Goal: Task Accomplishment & Management: Use online tool/utility

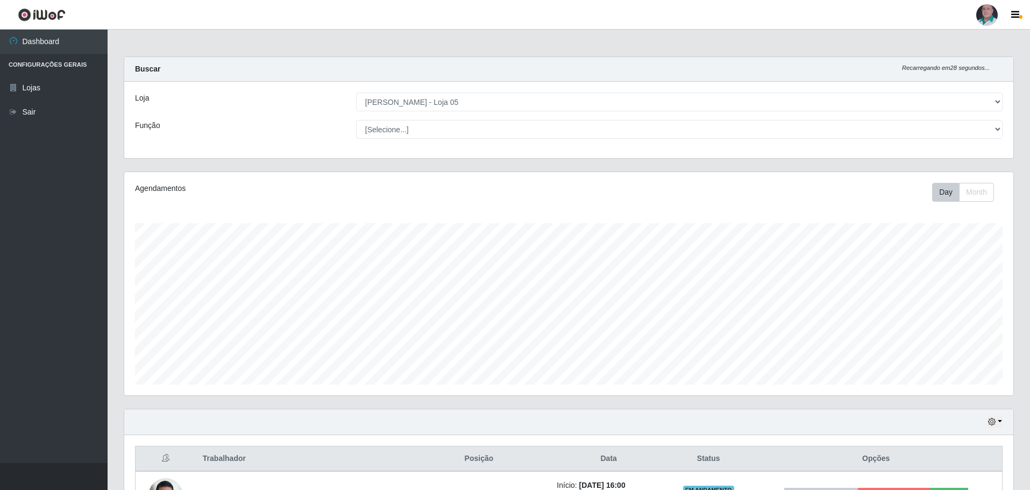
select select "252"
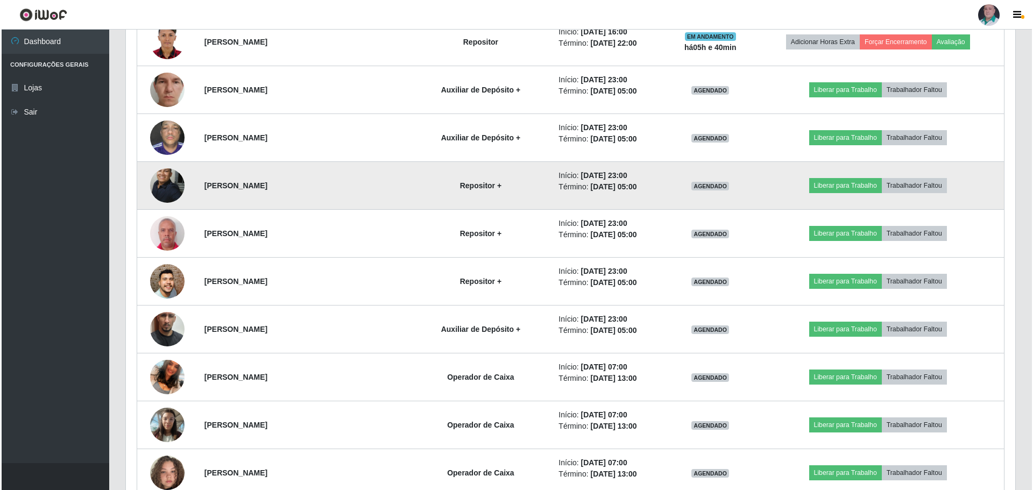
scroll to position [753, 0]
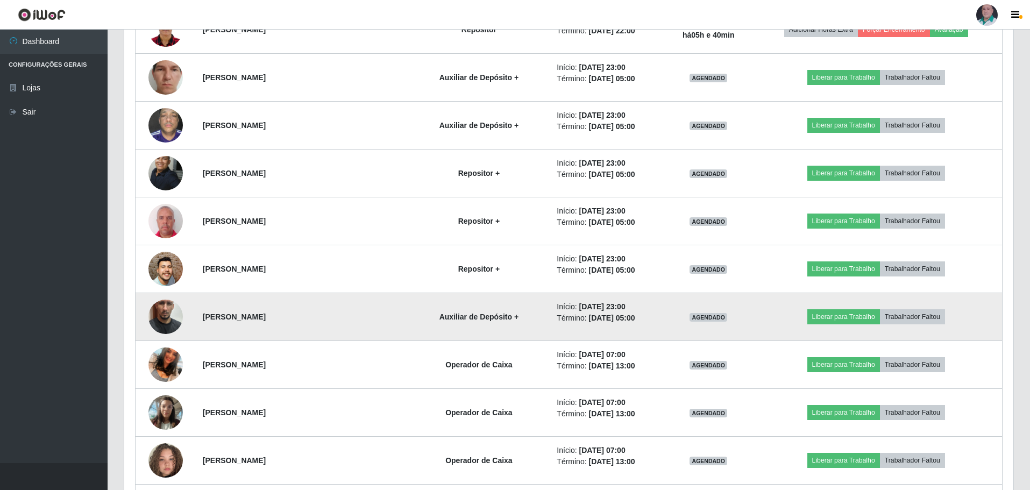
click at [172, 316] on img at bounding box center [165, 316] width 34 height 61
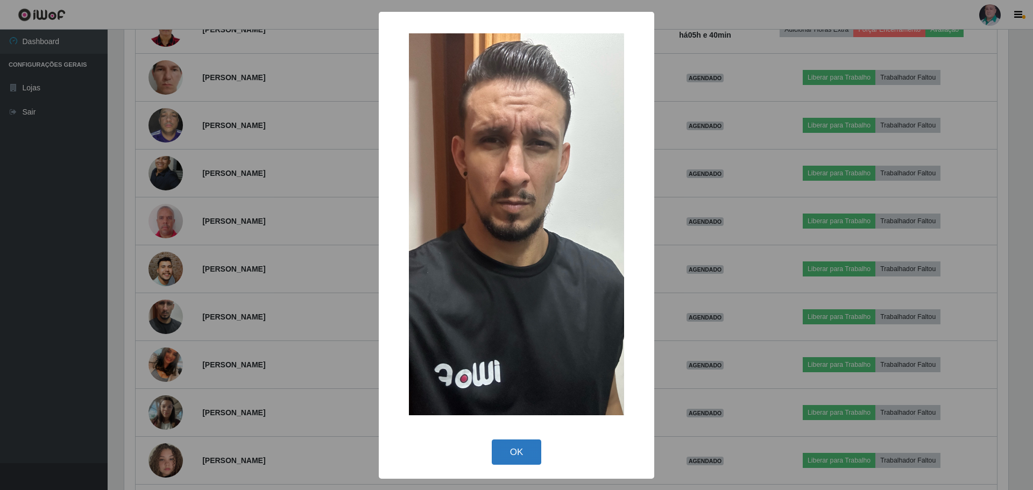
click at [522, 449] on button "OK" at bounding box center [517, 451] width 50 height 25
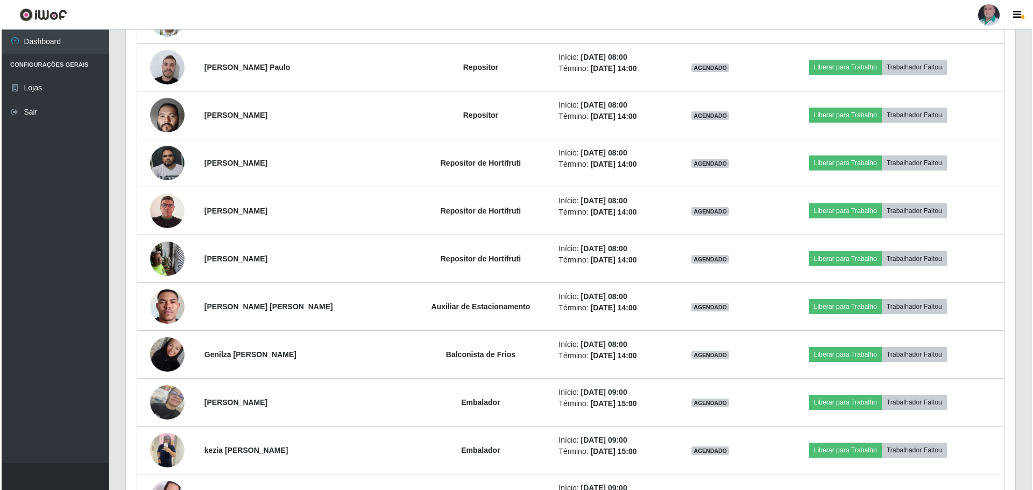
scroll to position [1452, 0]
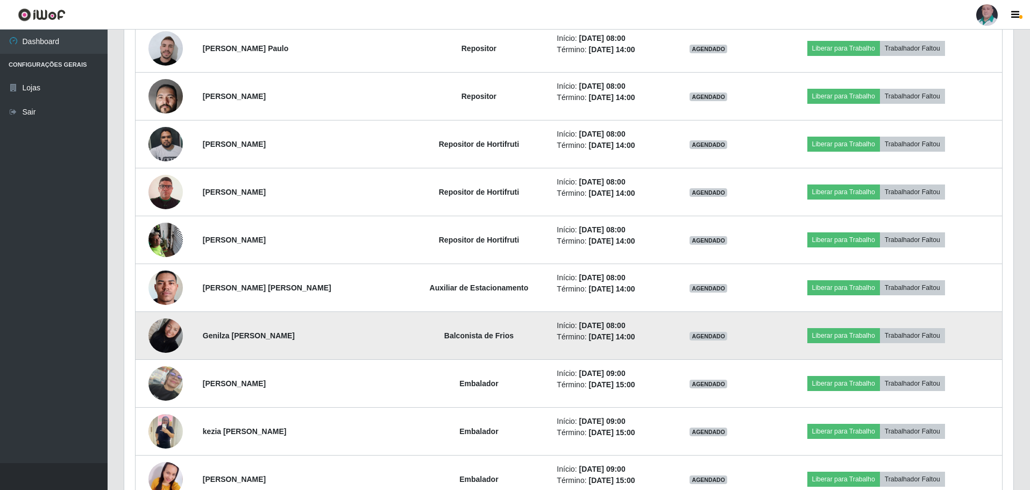
click at [172, 337] on img at bounding box center [165, 336] width 34 height 46
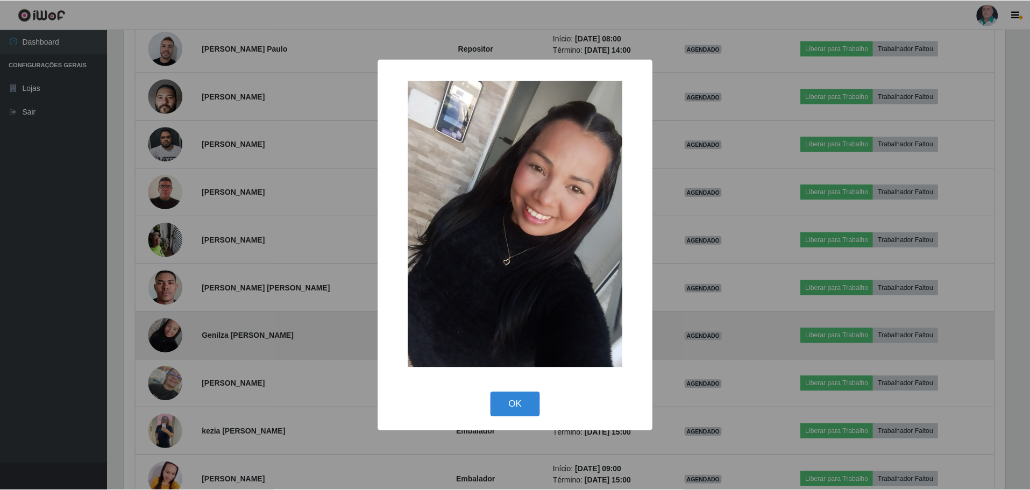
scroll to position [223, 884]
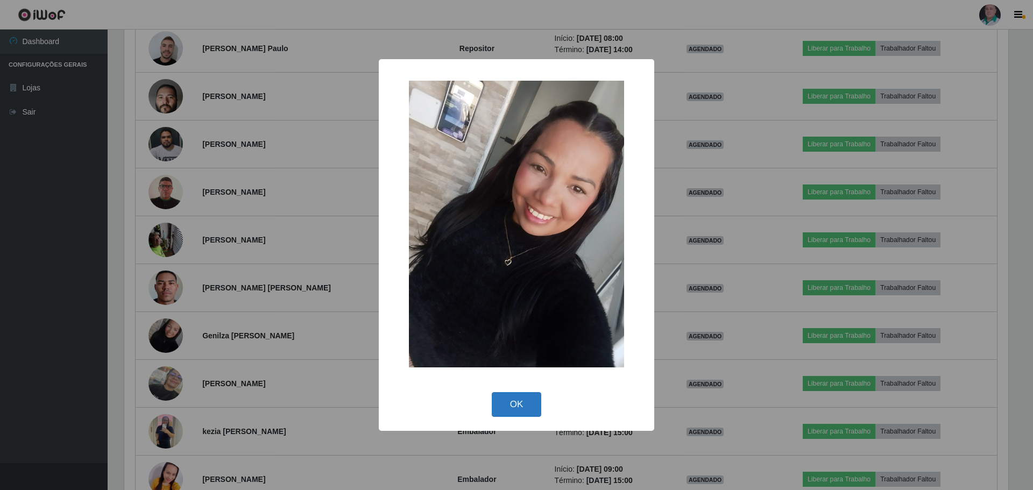
click at [514, 403] on button "OK" at bounding box center [517, 404] width 50 height 25
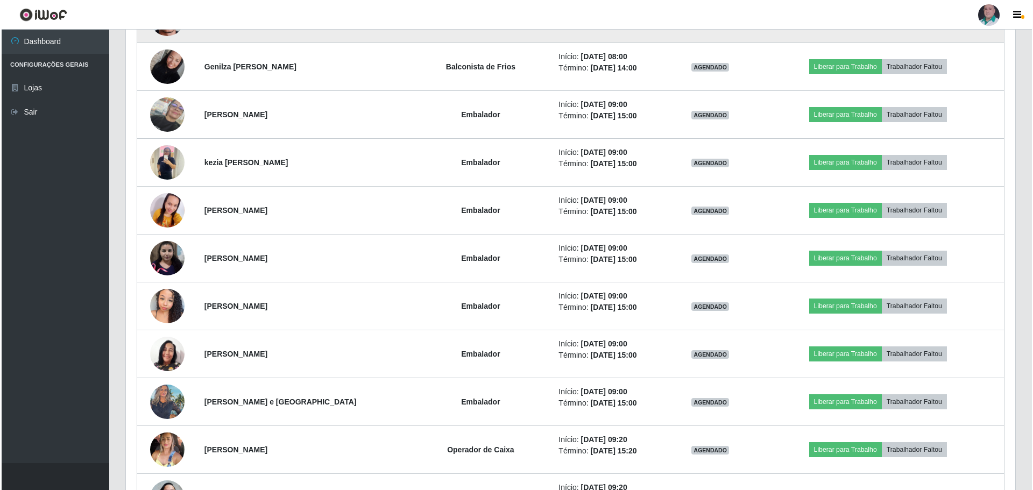
scroll to position [1775, 0]
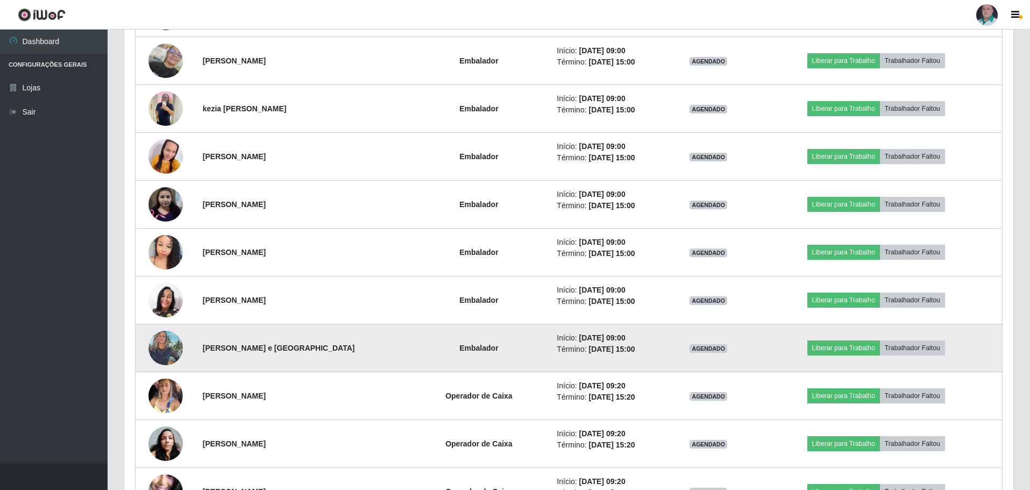
click at [165, 342] on img at bounding box center [165, 348] width 34 height 46
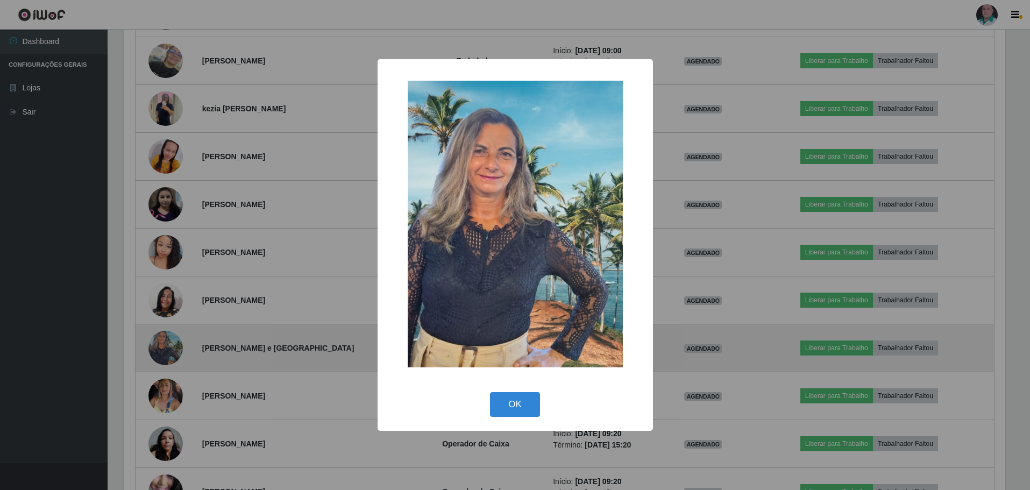
scroll to position [223, 884]
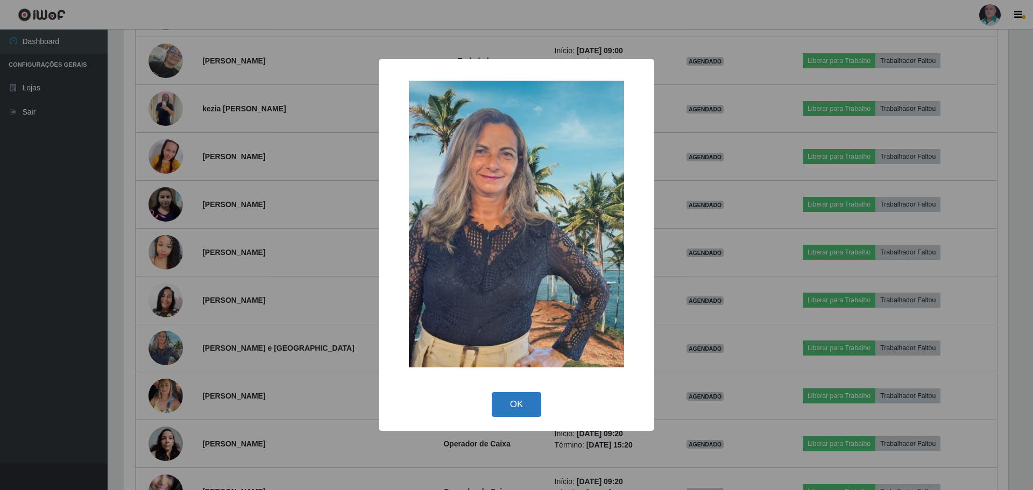
click at [534, 414] on button "OK" at bounding box center [517, 404] width 50 height 25
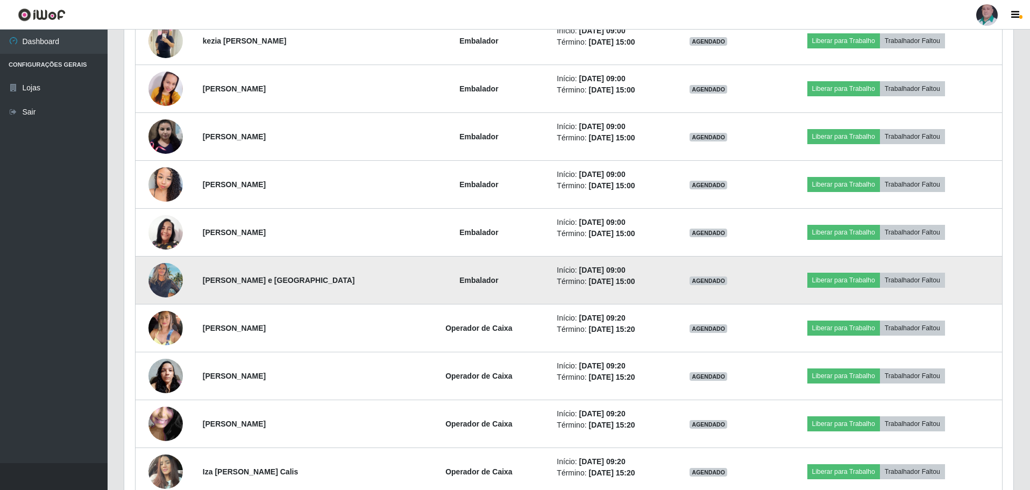
scroll to position [1936, 0]
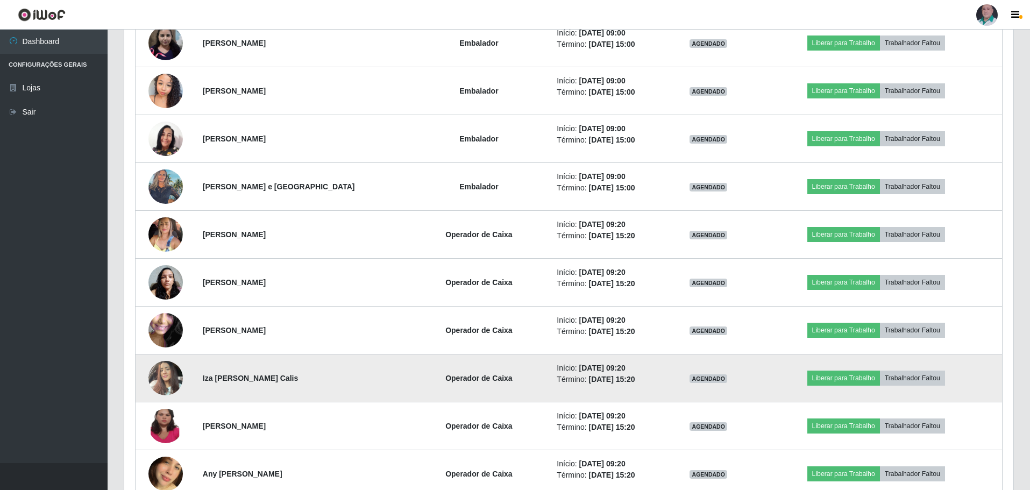
click at [164, 373] on img at bounding box center [165, 378] width 34 height 46
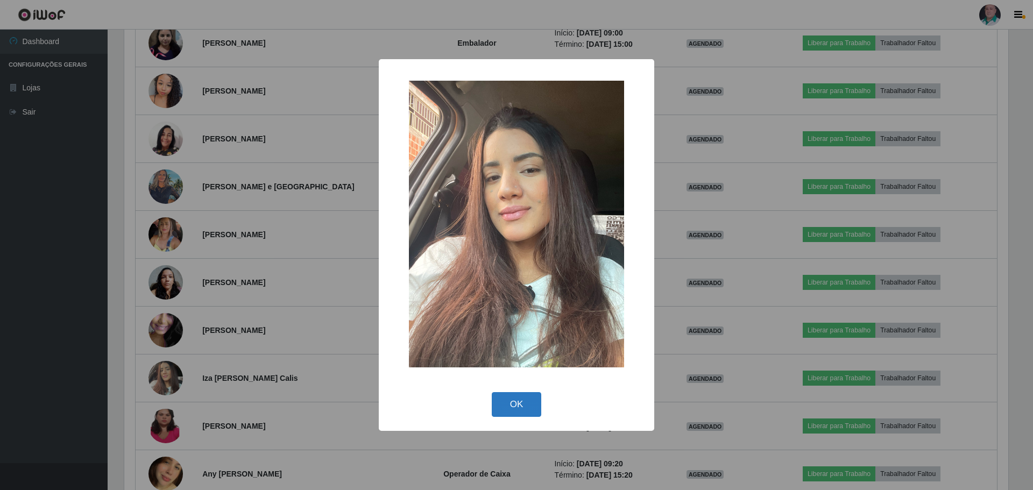
click at [524, 410] on button "OK" at bounding box center [517, 404] width 50 height 25
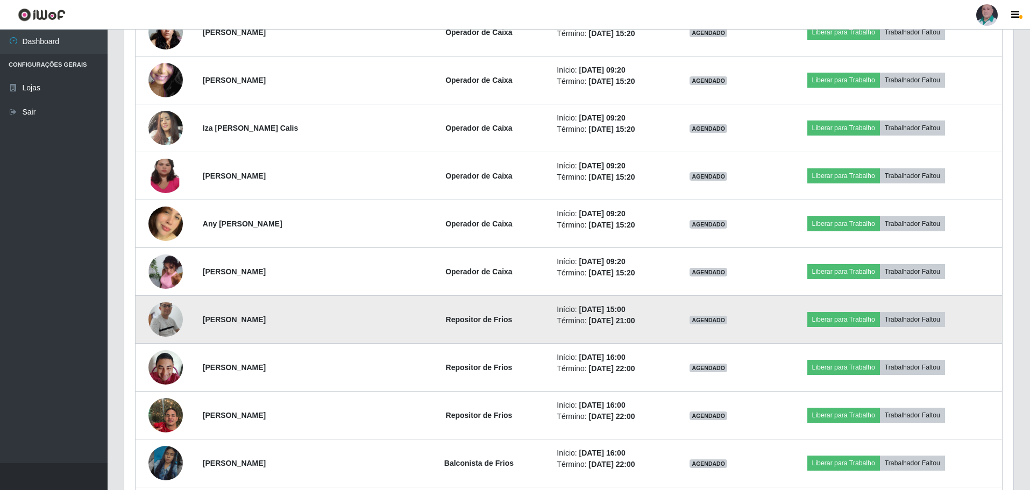
scroll to position [2205, 0]
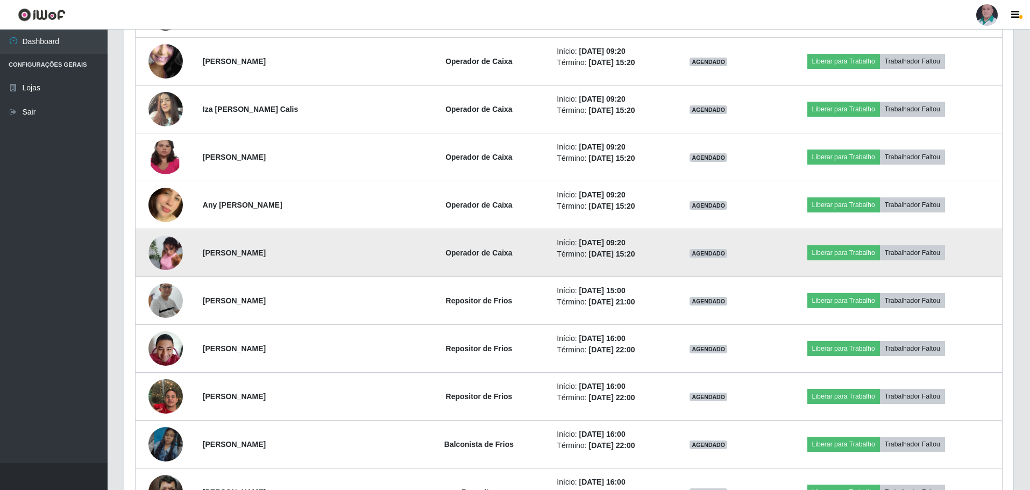
click at [169, 245] on img at bounding box center [165, 253] width 34 height 46
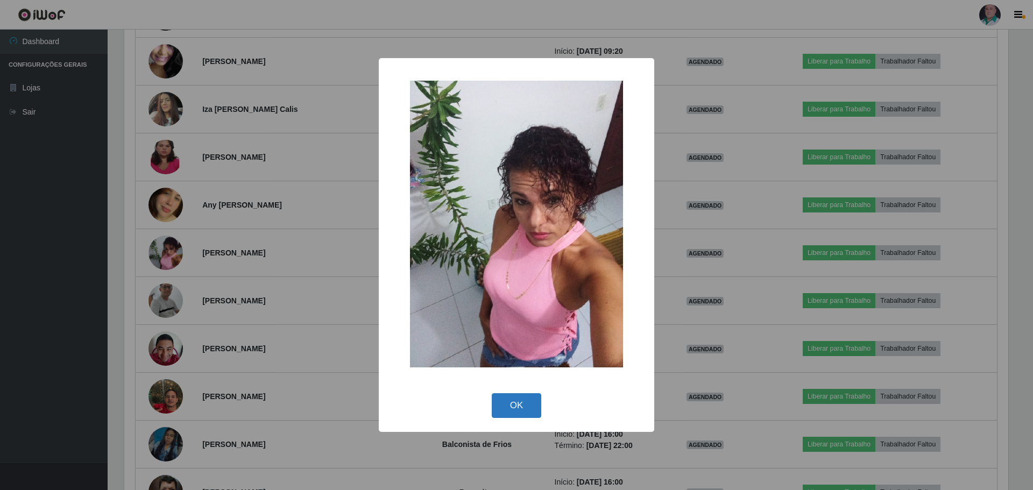
click at [528, 400] on button "OK" at bounding box center [517, 405] width 50 height 25
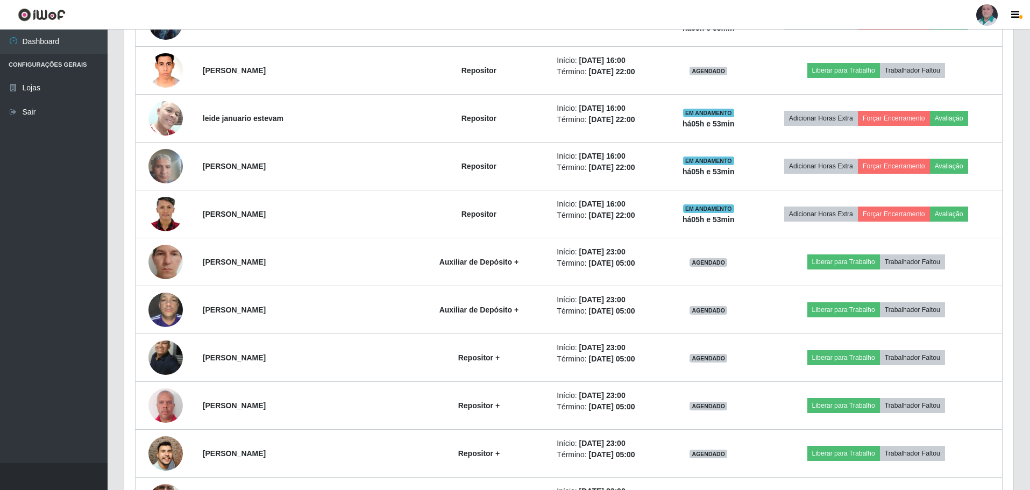
scroll to position [461, 0]
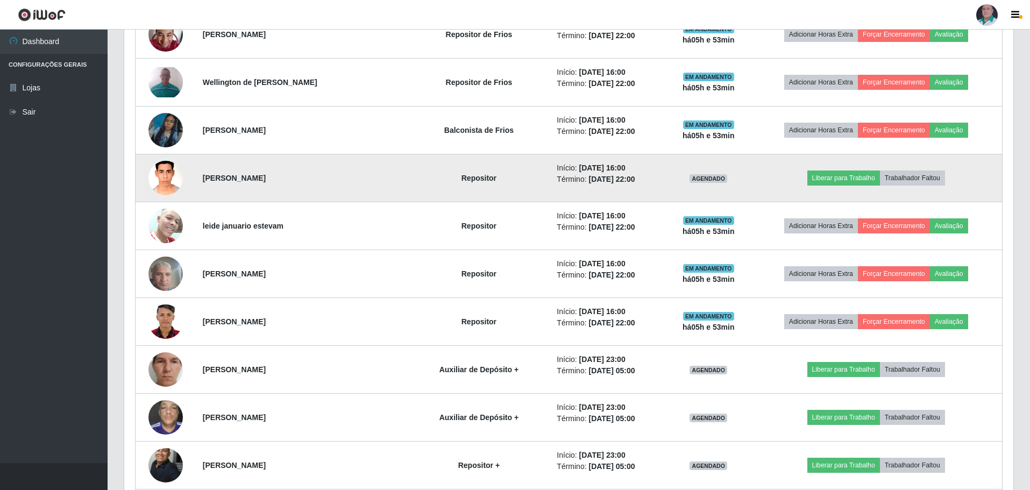
click at [169, 174] on img at bounding box center [165, 178] width 34 height 46
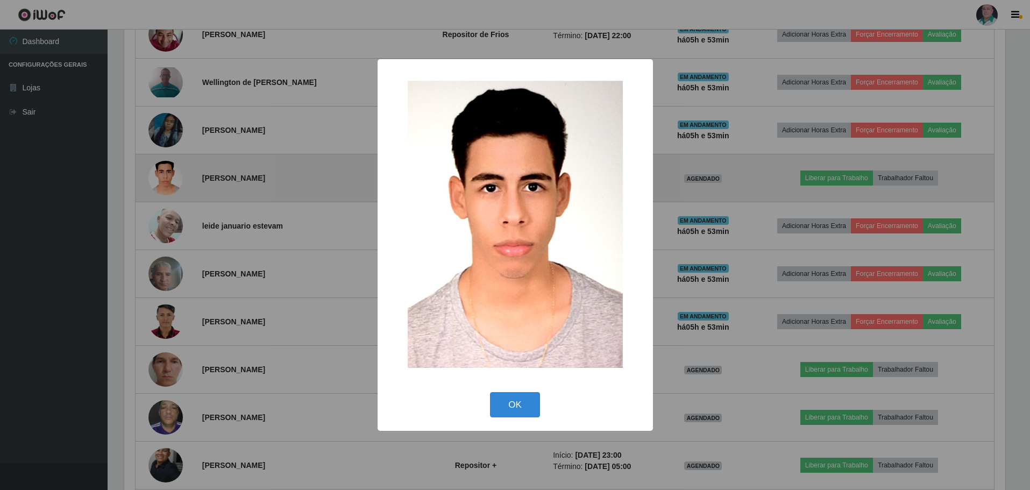
scroll to position [223, 884]
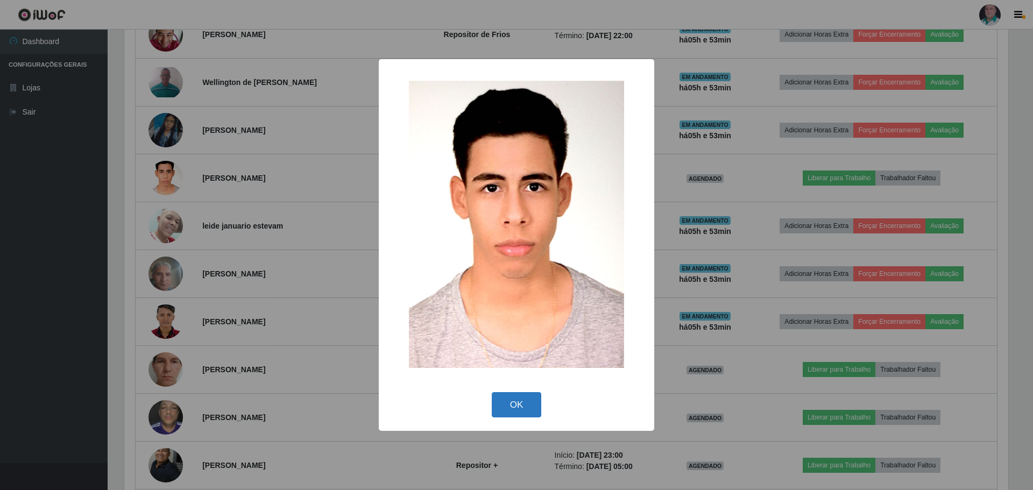
click at [530, 402] on button "OK" at bounding box center [517, 404] width 50 height 25
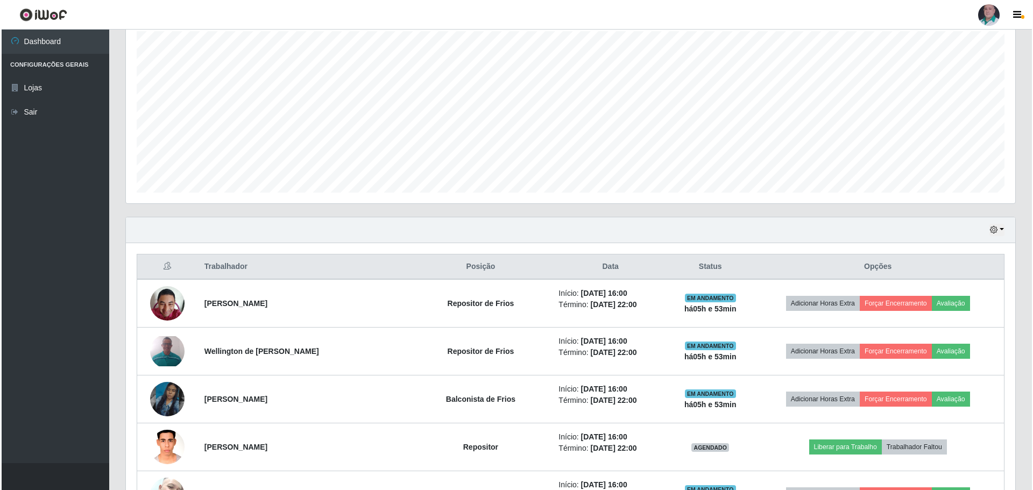
scroll to position [407, 0]
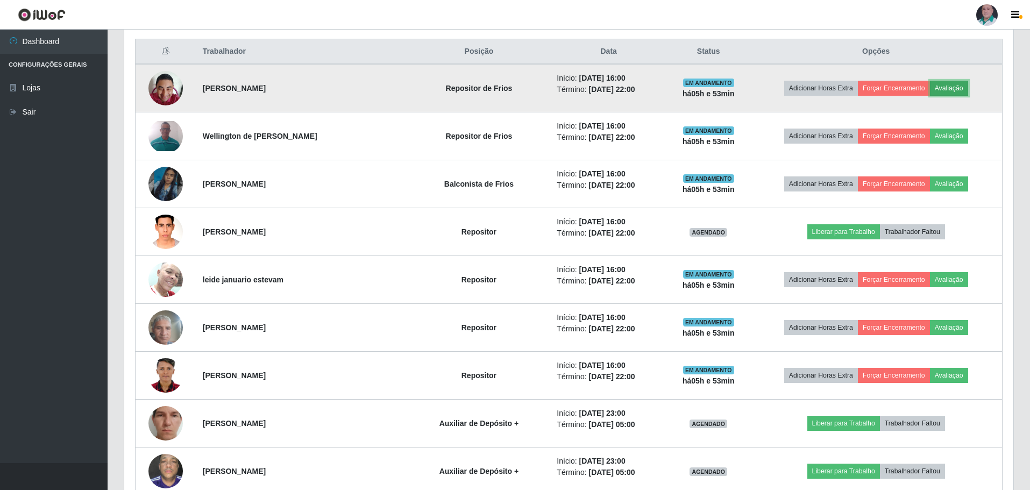
click at [941, 89] on button "Avaliação" at bounding box center [949, 88] width 38 height 15
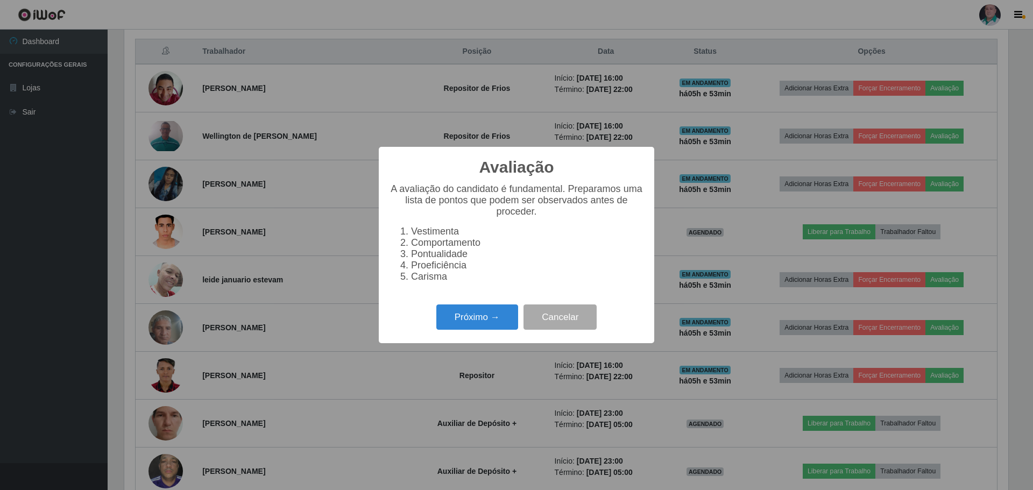
scroll to position [223, 884]
click at [492, 321] on button "Próximo →" at bounding box center [477, 316] width 82 height 25
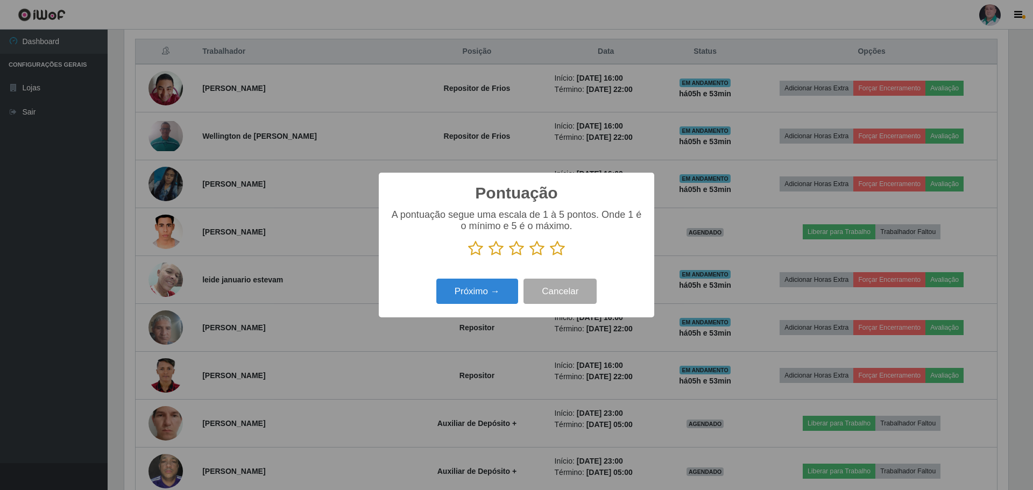
scroll to position [537655, 536994]
click at [551, 247] on icon at bounding box center [557, 248] width 15 height 16
click at [550, 257] on input "radio" at bounding box center [550, 257] width 0 height 0
click at [493, 283] on button "Próximo →" at bounding box center [477, 291] width 82 height 25
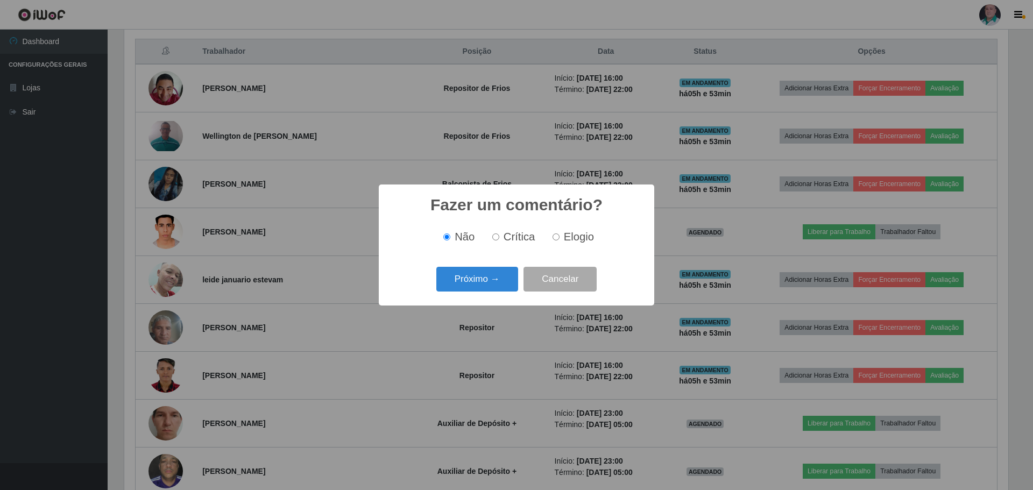
click at [561, 240] on label "Elogio" at bounding box center [571, 237] width 46 height 12
click at [559, 240] on input "Elogio" at bounding box center [555, 236] width 7 height 7
radio input "true"
click at [474, 282] on button "Próximo →" at bounding box center [477, 279] width 82 height 25
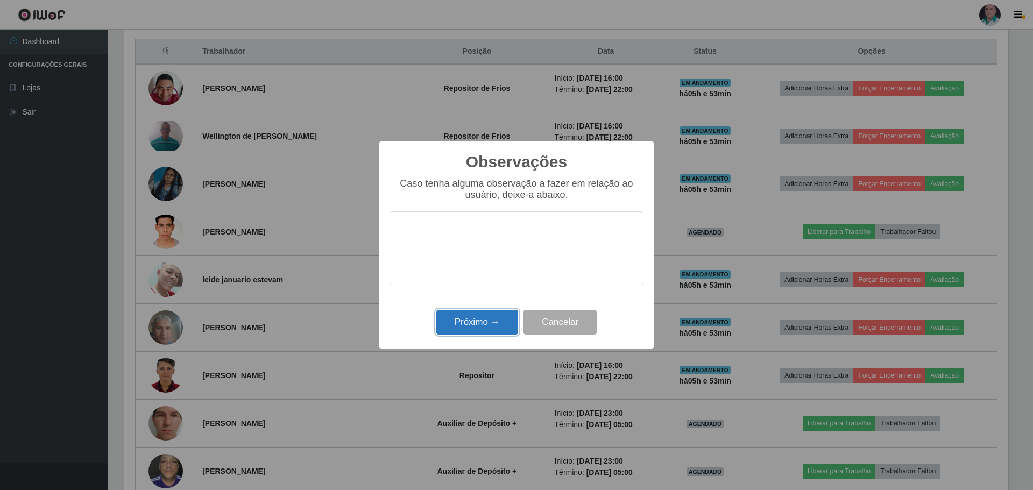
click at [466, 323] on button "Próximo →" at bounding box center [477, 322] width 82 height 25
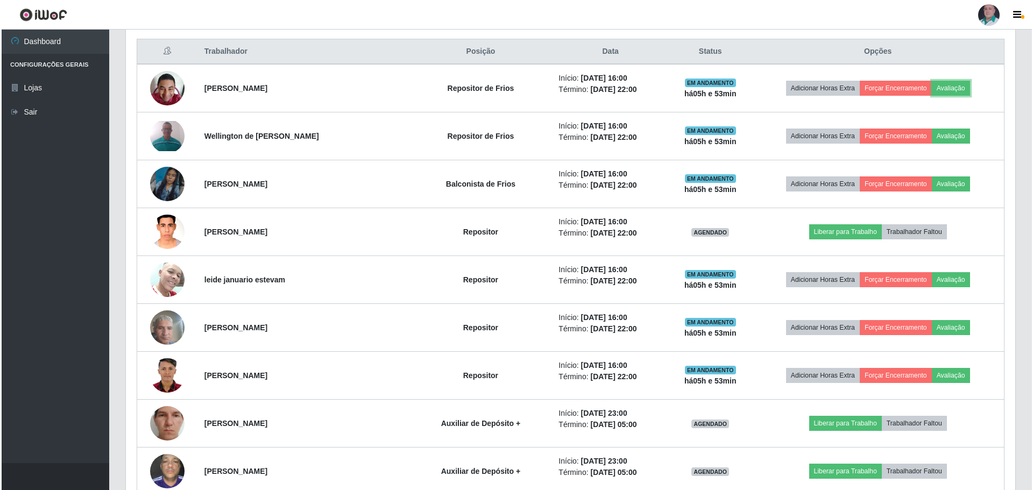
scroll to position [223, 889]
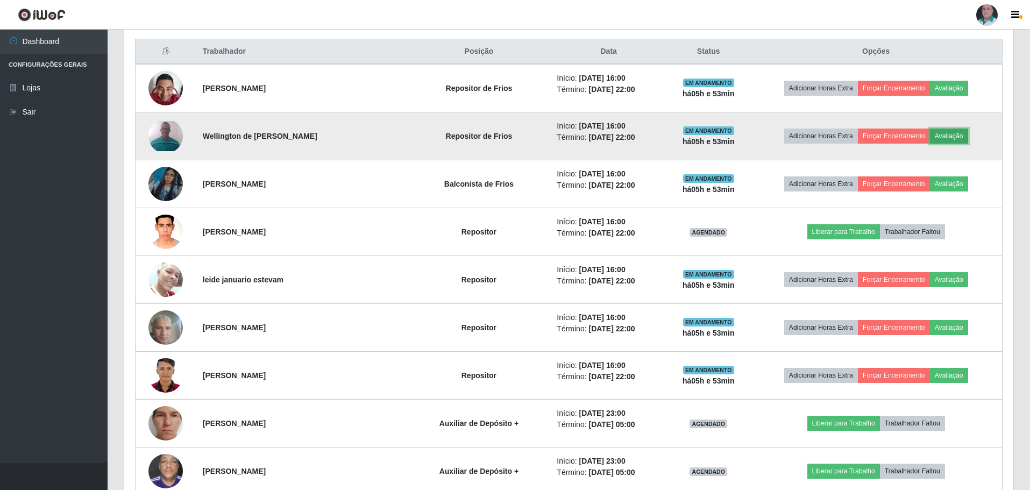
click at [940, 138] on button "Avaliação" at bounding box center [949, 136] width 38 height 15
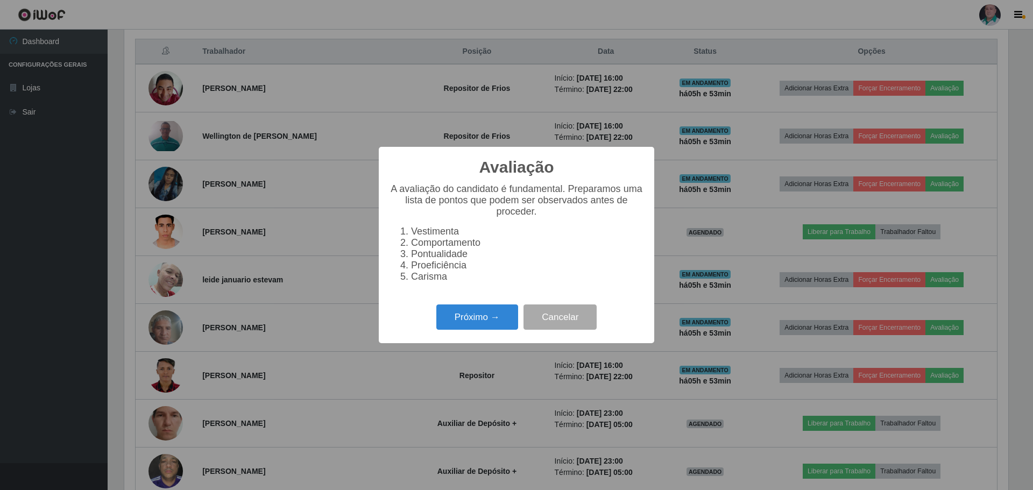
scroll to position [223, 884]
click at [494, 315] on button "Próximo →" at bounding box center [477, 316] width 82 height 25
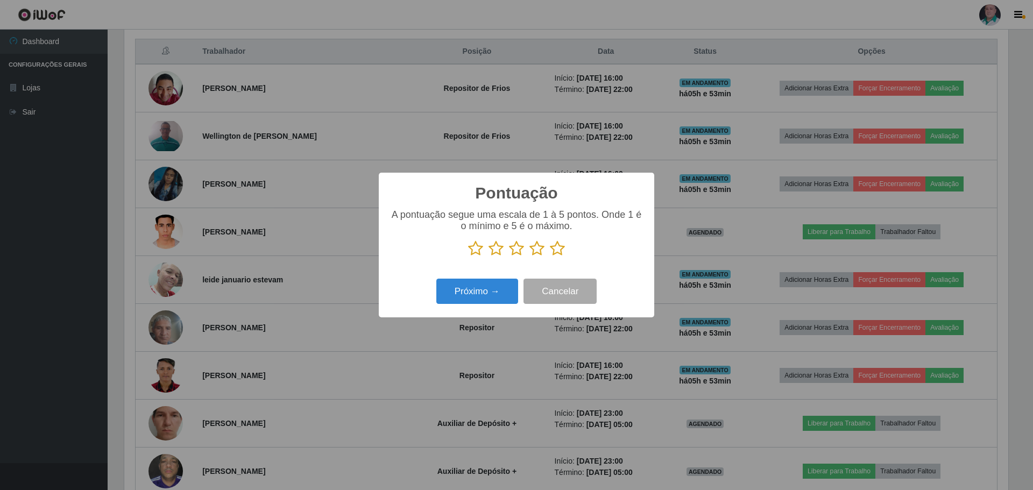
scroll to position [537655, 536994]
click at [558, 247] on icon at bounding box center [557, 248] width 15 height 16
click at [550, 257] on input "radio" at bounding box center [550, 257] width 0 height 0
click at [464, 297] on button "Próximo →" at bounding box center [477, 291] width 82 height 25
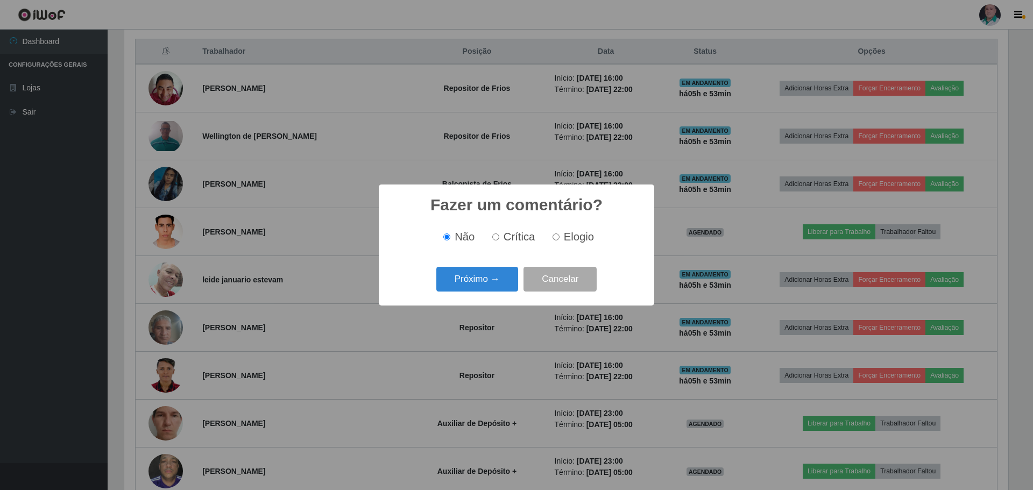
click at [556, 237] on input "Elogio" at bounding box center [555, 236] width 7 height 7
radio input "true"
click at [465, 280] on button "Próximo →" at bounding box center [477, 279] width 82 height 25
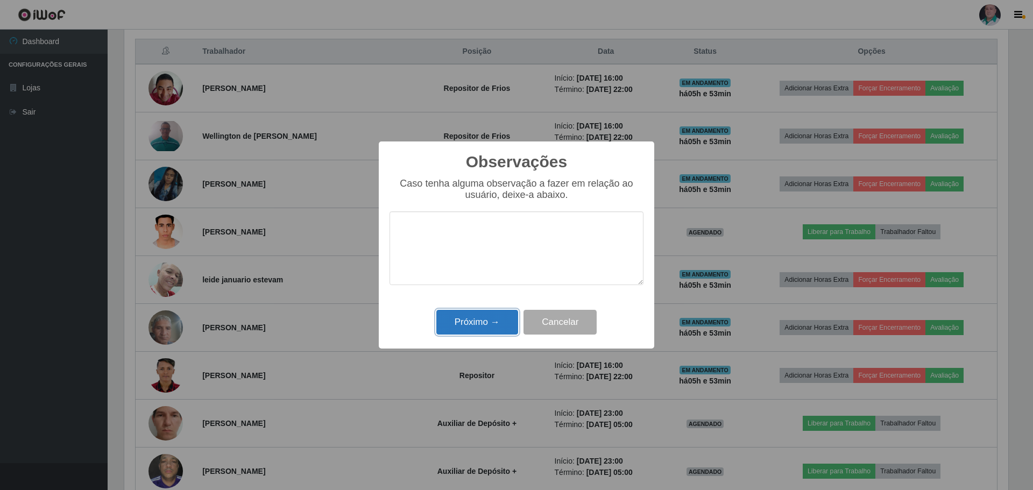
click at [467, 321] on button "Próximo →" at bounding box center [477, 322] width 82 height 25
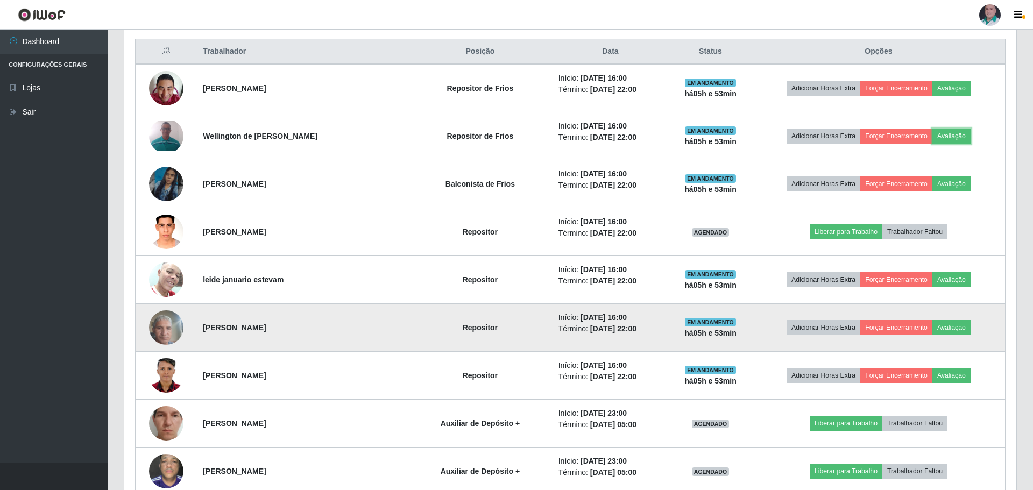
scroll to position [223, 889]
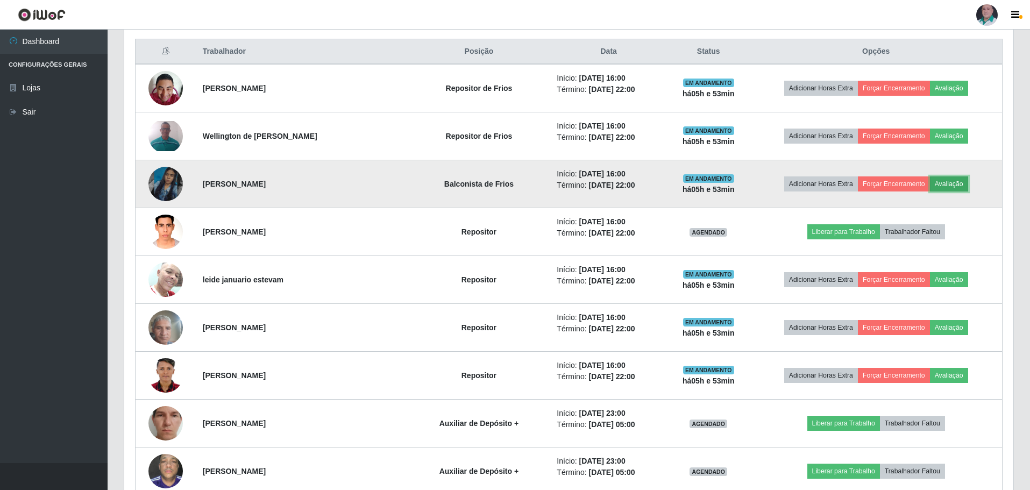
click at [952, 187] on button "Avaliação" at bounding box center [949, 183] width 38 height 15
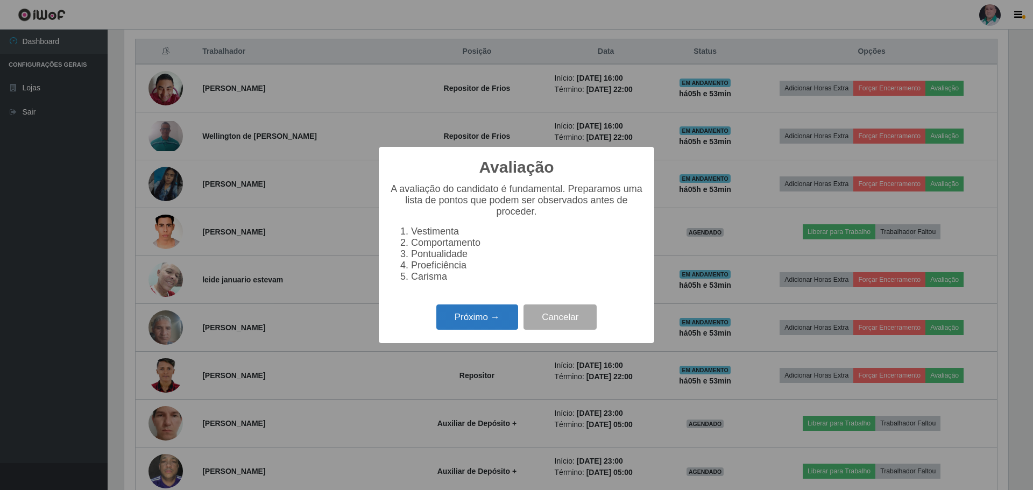
click at [478, 321] on button "Próximo →" at bounding box center [477, 316] width 82 height 25
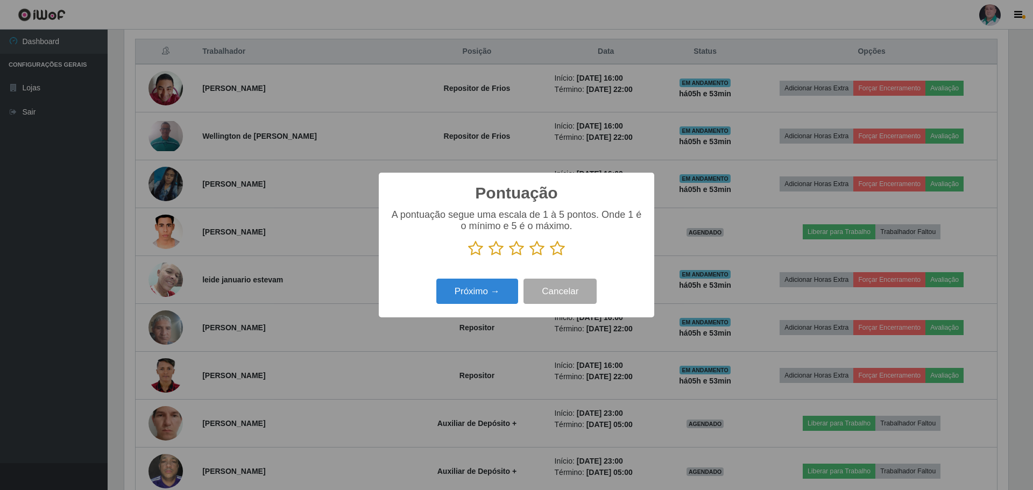
click at [553, 248] on icon at bounding box center [557, 248] width 15 height 16
click at [550, 257] on input "radio" at bounding box center [550, 257] width 0 height 0
click at [484, 291] on button "Próximo →" at bounding box center [477, 291] width 82 height 25
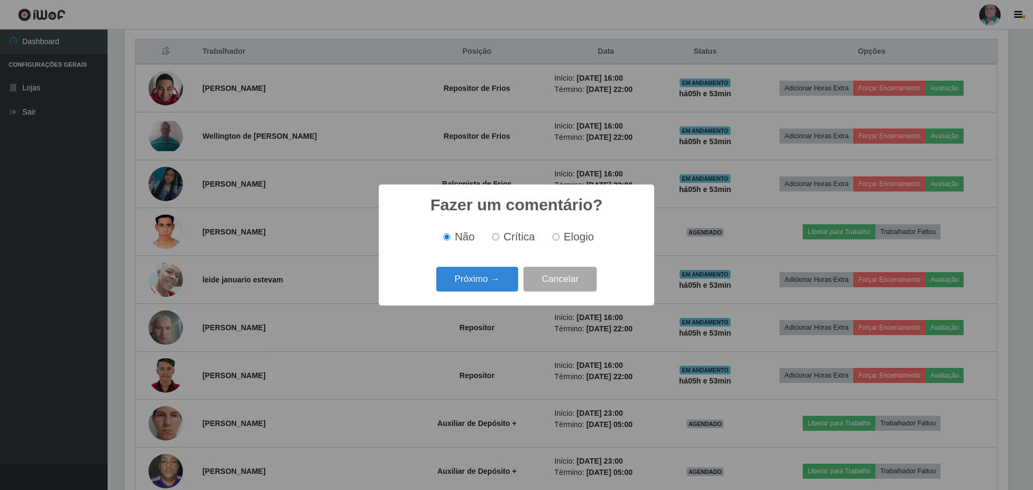
click at [573, 238] on span "Elogio" at bounding box center [579, 237] width 30 height 12
click at [559, 238] on input "Elogio" at bounding box center [555, 236] width 7 height 7
radio input "true"
click at [477, 284] on button "Próximo →" at bounding box center [477, 279] width 82 height 25
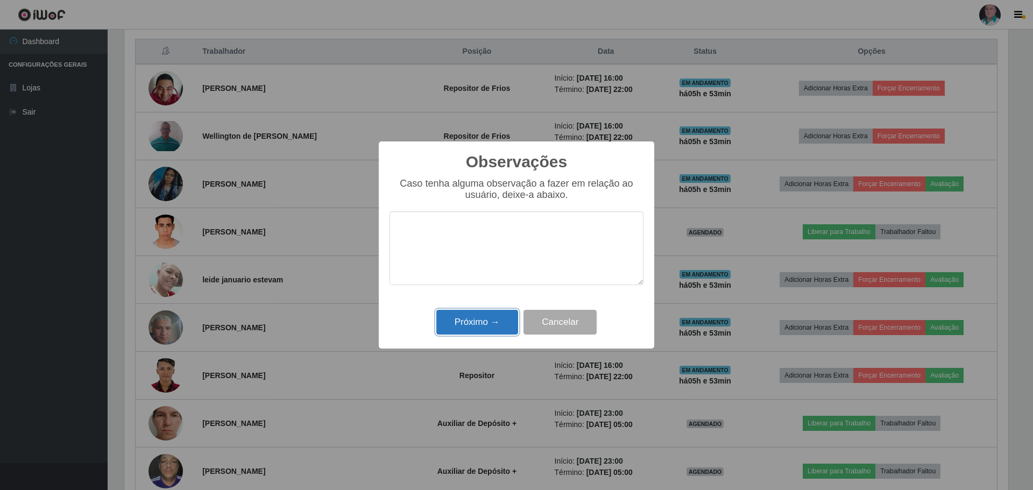
click at [473, 315] on button "Próximo →" at bounding box center [477, 322] width 82 height 25
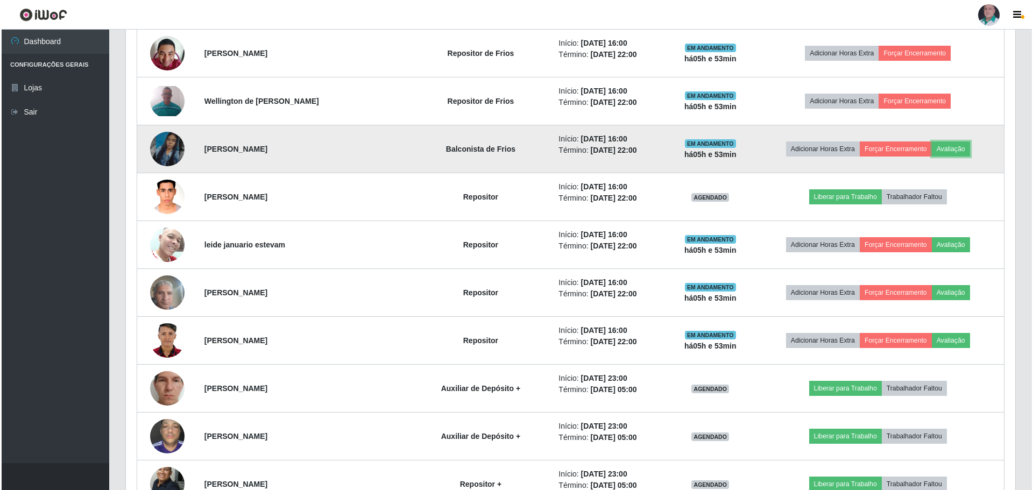
scroll to position [461, 0]
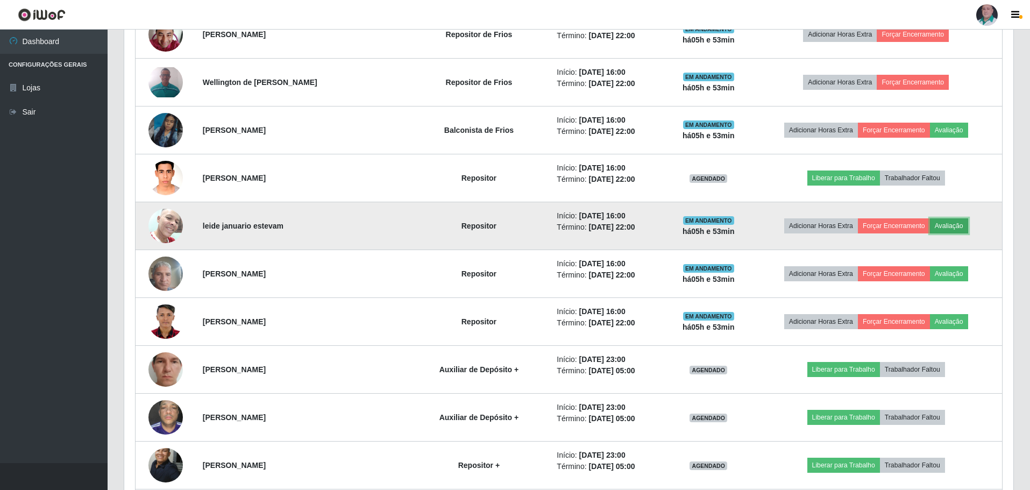
click at [950, 226] on button "Avaliação" at bounding box center [949, 225] width 38 height 15
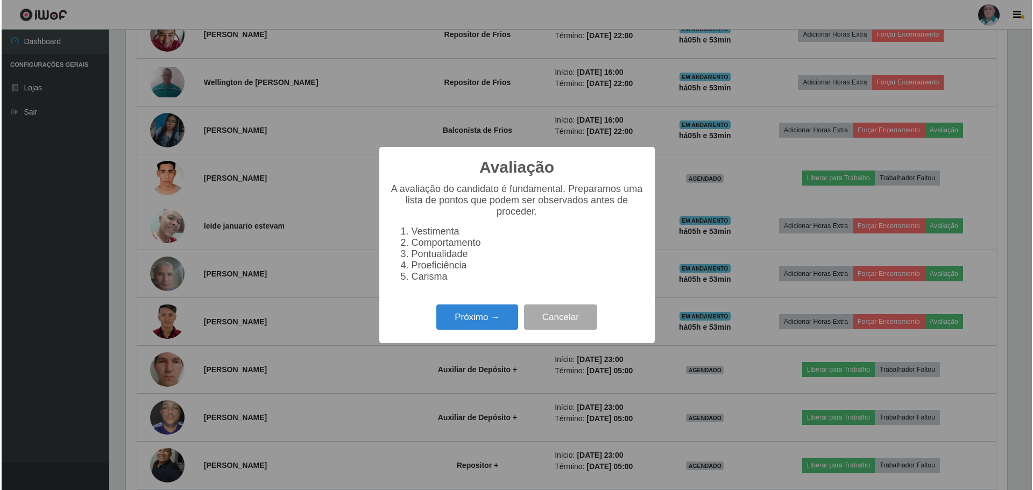
scroll to position [223, 884]
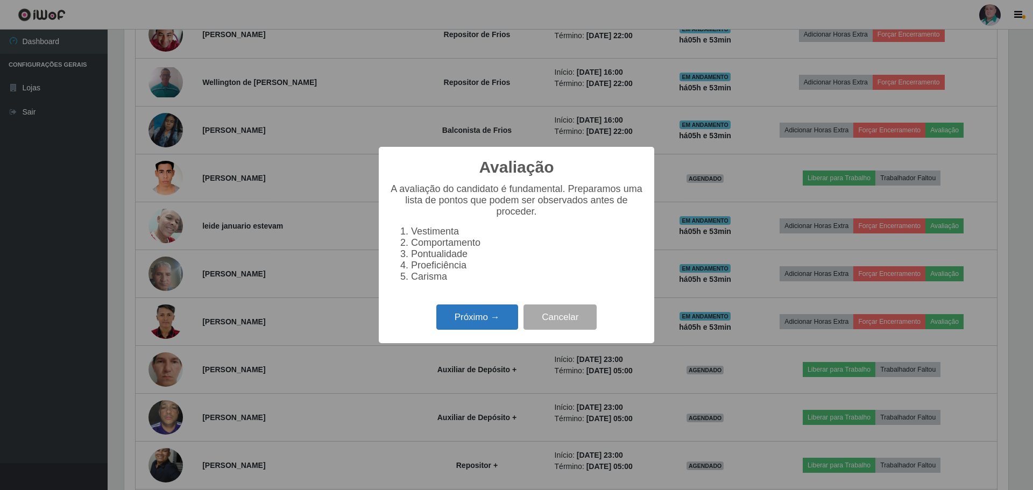
click at [500, 317] on button "Próximo →" at bounding box center [477, 316] width 82 height 25
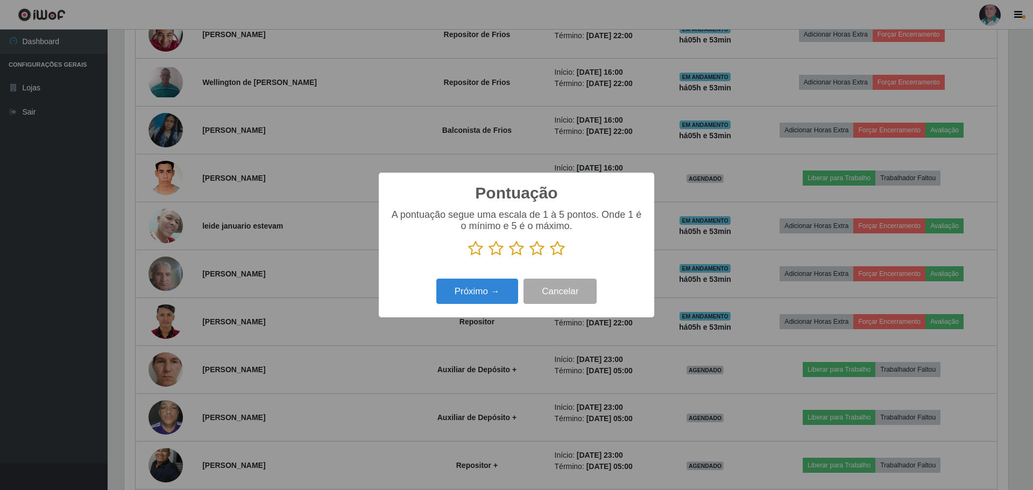
click at [560, 248] on icon at bounding box center [557, 248] width 15 height 16
click at [550, 257] on input "radio" at bounding box center [550, 257] width 0 height 0
click at [486, 290] on button "Próximo →" at bounding box center [477, 291] width 82 height 25
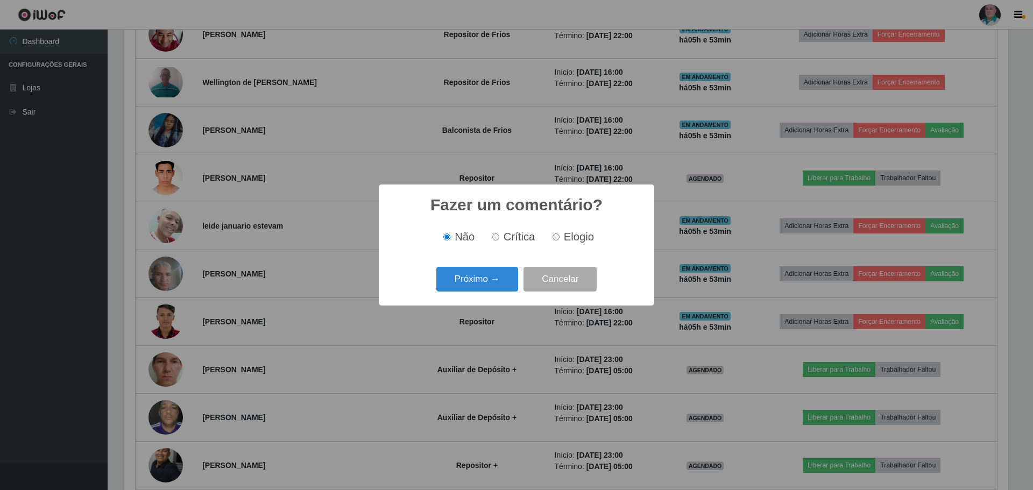
click at [566, 239] on span "Elogio" at bounding box center [579, 237] width 30 height 12
click at [559, 239] on input "Elogio" at bounding box center [555, 236] width 7 height 7
radio input "true"
click at [468, 285] on button "Próximo →" at bounding box center [477, 279] width 82 height 25
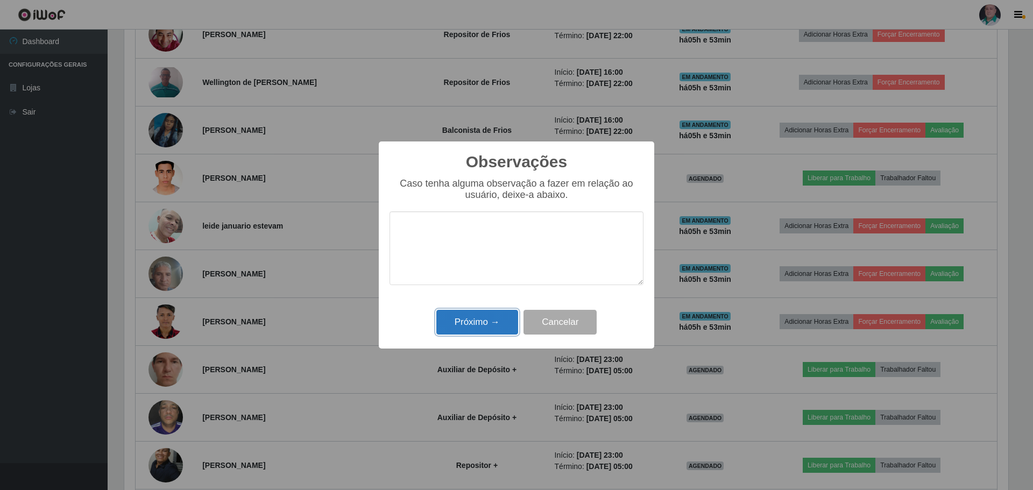
click at [469, 319] on button "Próximo →" at bounding box center [477, 322] width 82 height 25
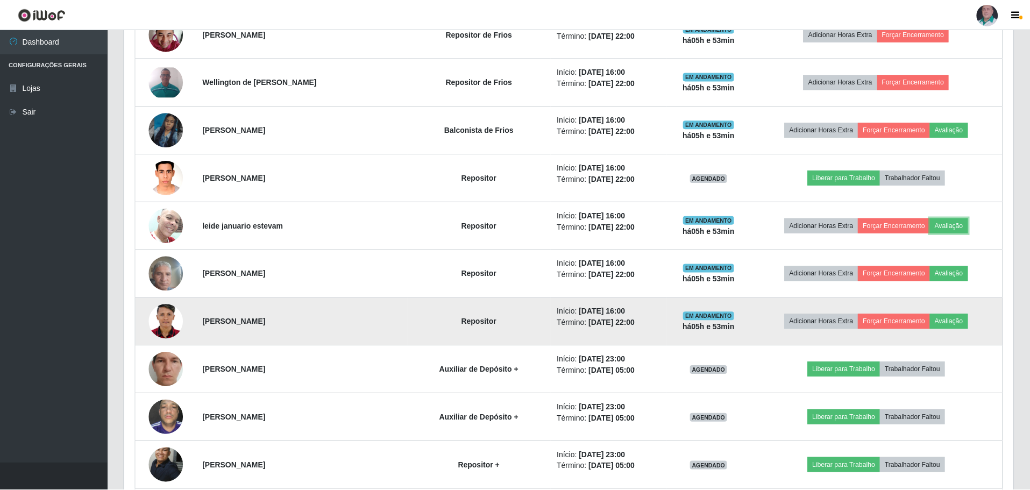
scroll to position [537655, 536989]
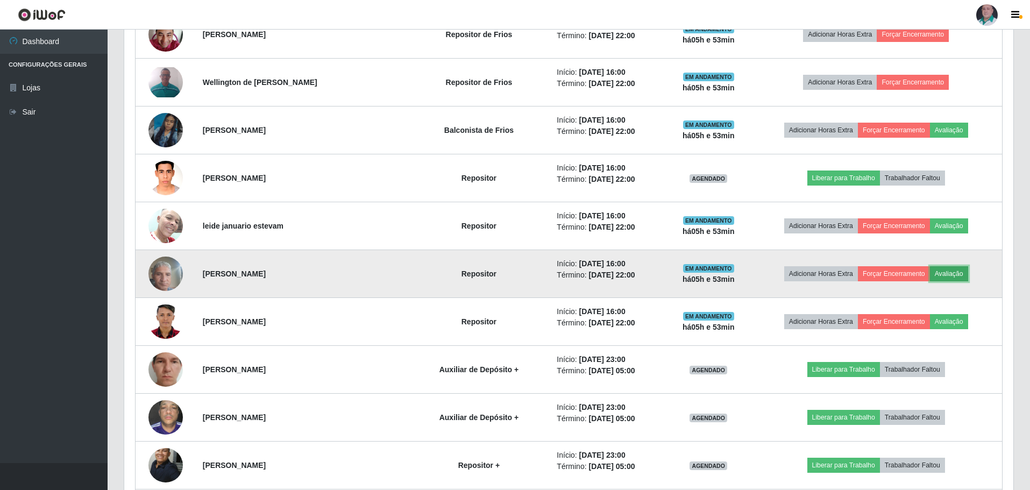
click at [945, 276] on button "Avaliação" at bounding box center [949, 273] width 38 height 15
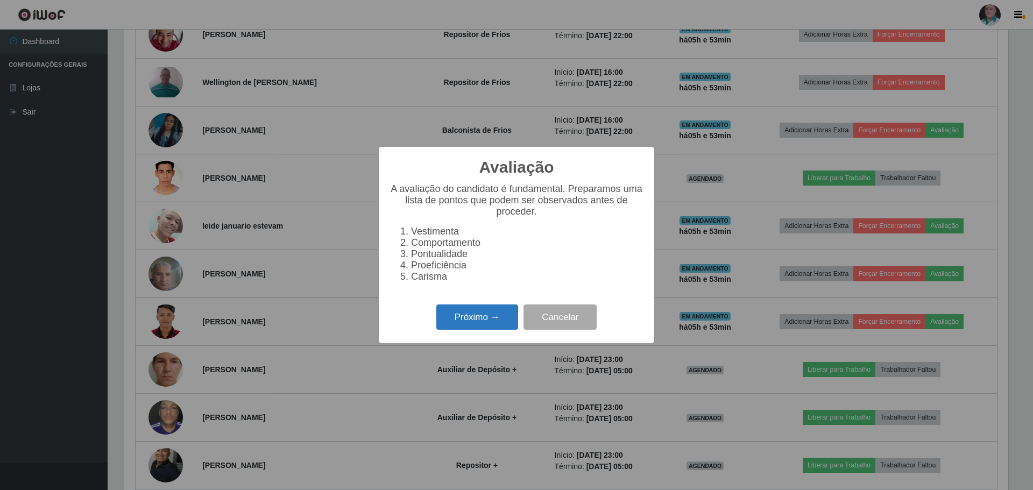
click at [462, 321] on button "Próximo →" at bounding box center [477, 316] width 82 height 25
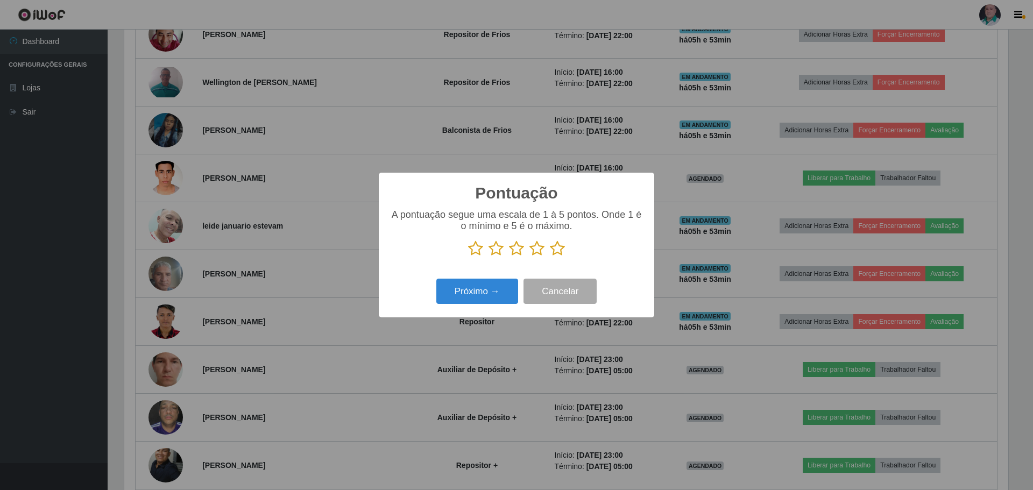
click at [560, 251] on icon at bounding box center [557, 248] width 15 height 16
click at [550, 257] on input "radio" at bounding box center [550, 257] width 0 height 0
click at [476, 294] on button "Próximo →" at bounding box center [477, 291] width 82 height 25
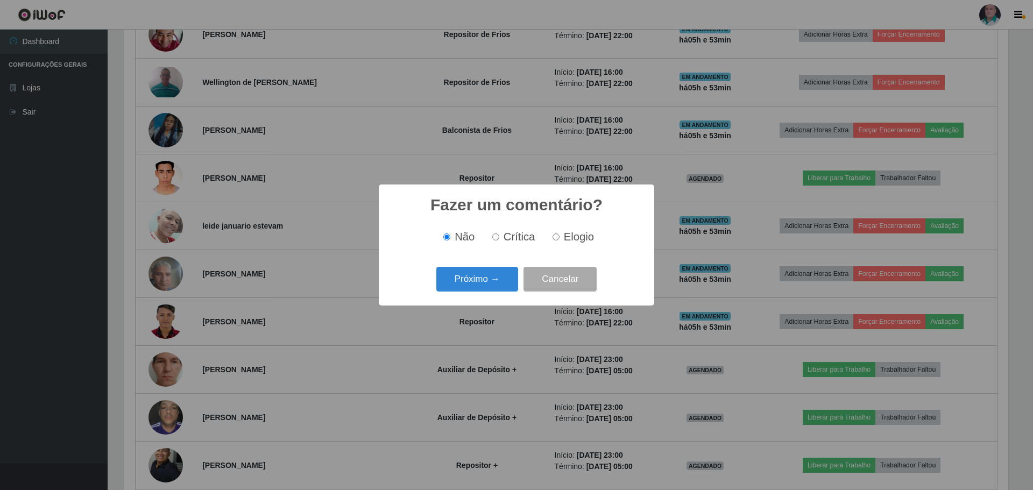
click at [583, 237] on span "Elogio" at bounding box center [579, 237] width 30 height 12
click at [559, 237] on input "Elogio" at bounding box center [555, 236] width 7 height 7
radio input "true"
click at [463, 290] on button "Próximo →" at bounding box center [477, 279] width 82 height 25
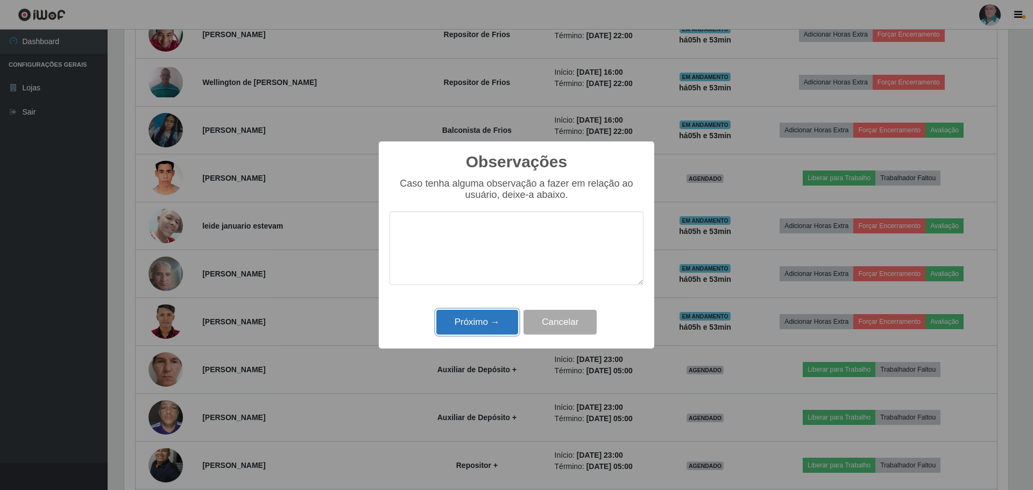
click at [456, 330] on button "Próximo →" at bounding box center [477, 322] width 82 height 25
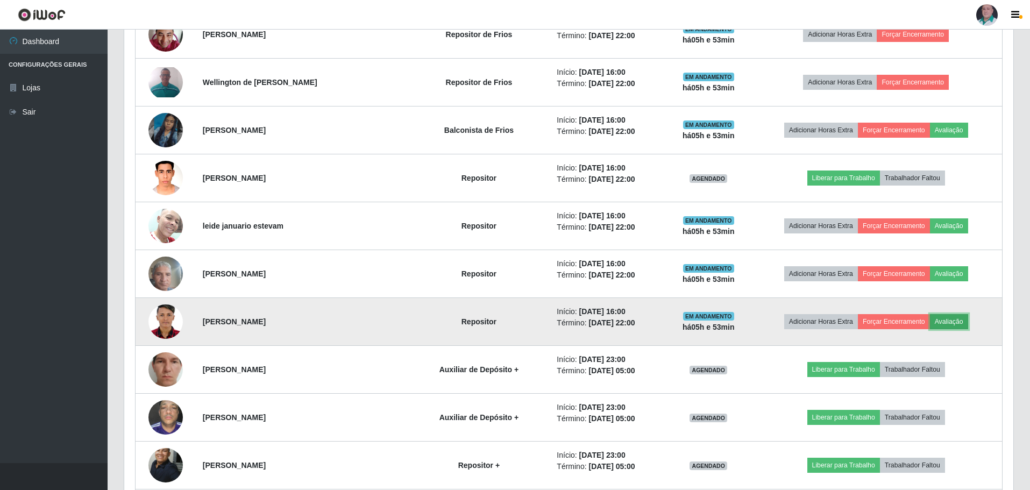
click at [952, 322] on button "Avaliação" at bounding box center [949, 321] width 38 height 15
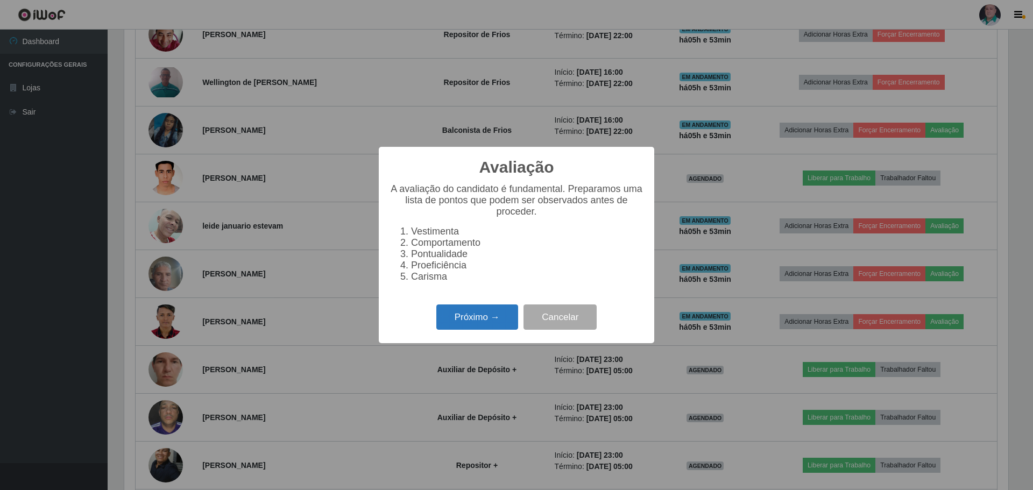
click at [457, 329] on button "Próximo →" at bounding box center [477, 316] width 82 height 25
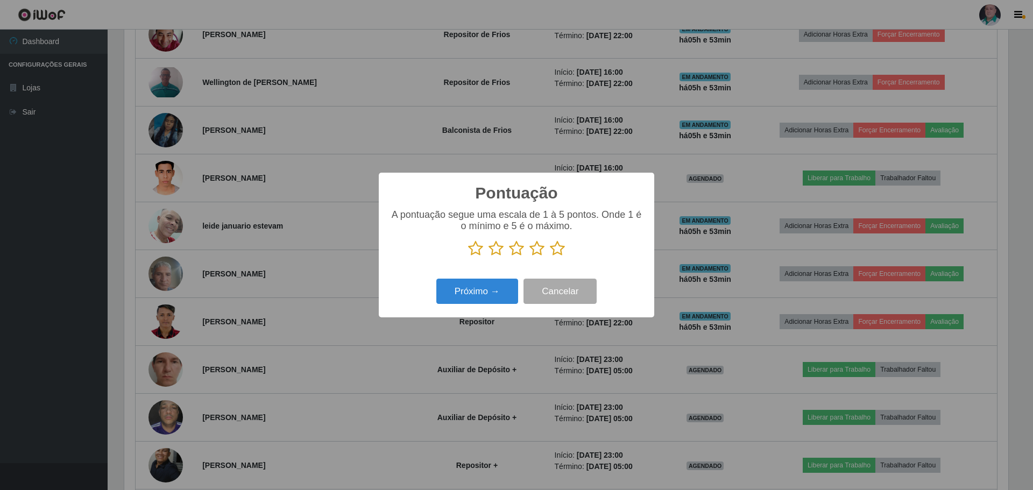
click at [552, 253] on icon at bounding box center [557, 248] width 15 height 16
click at [550, 257] on input "radio" at bounding box center [550, 257] width 0 height 0
click at [483, 288] on button "Próximo →" at bounding box center [477, 291] width 82 height 25
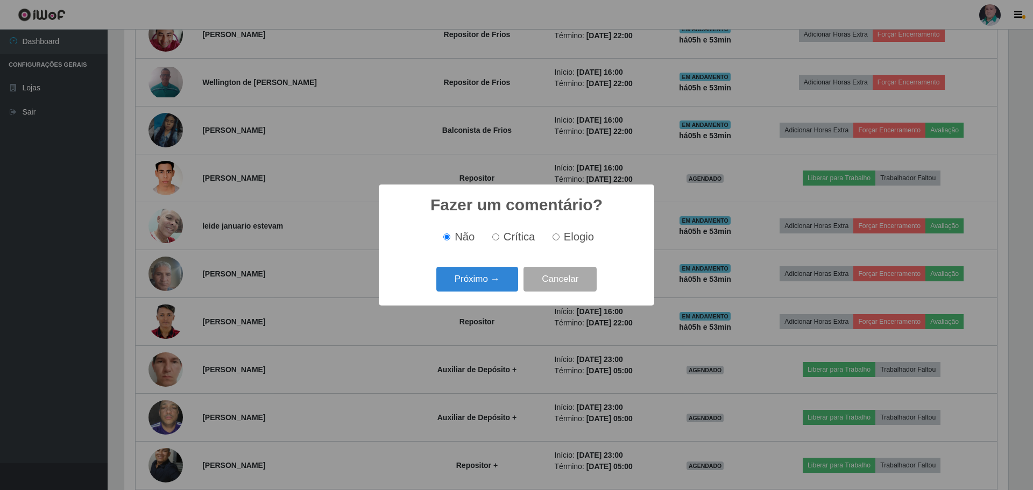
click at [574, 237] on span "Elogio" at bounding box center [579, 237] width 30 height 12
click at [559, 237] on input "Elogio" at bounding box center [555, 236] width 7 height 7
radio input "true"
click at [474, 281] on button "Próximo →" at bounding box center [477, 279] width 82 height 25
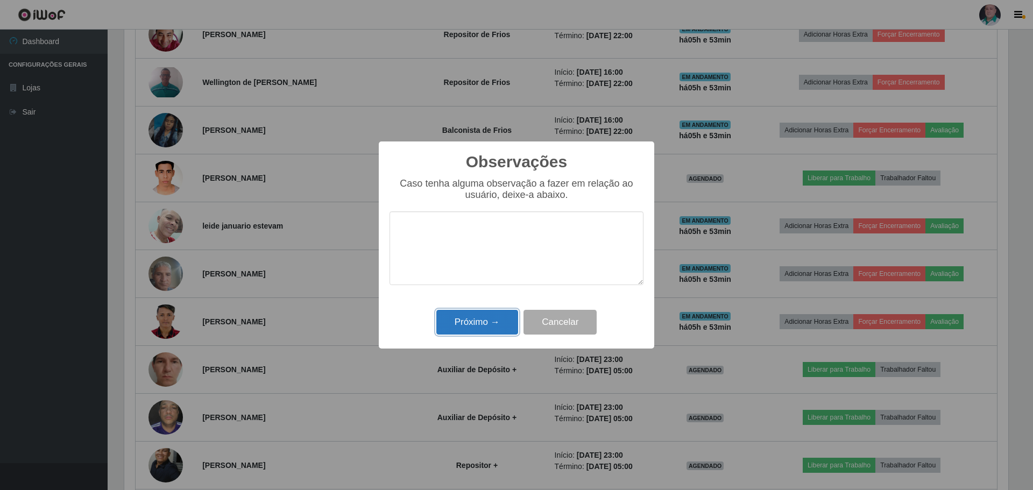
click at [480, 328] on button "Próximo →" at bounding box center [477, 322] width 82 height 25
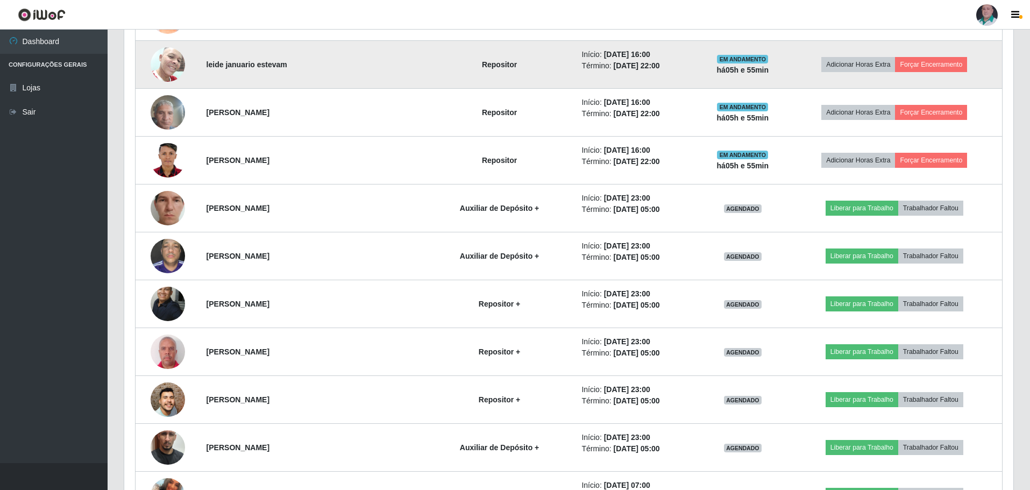
scroll to position [837, 0]
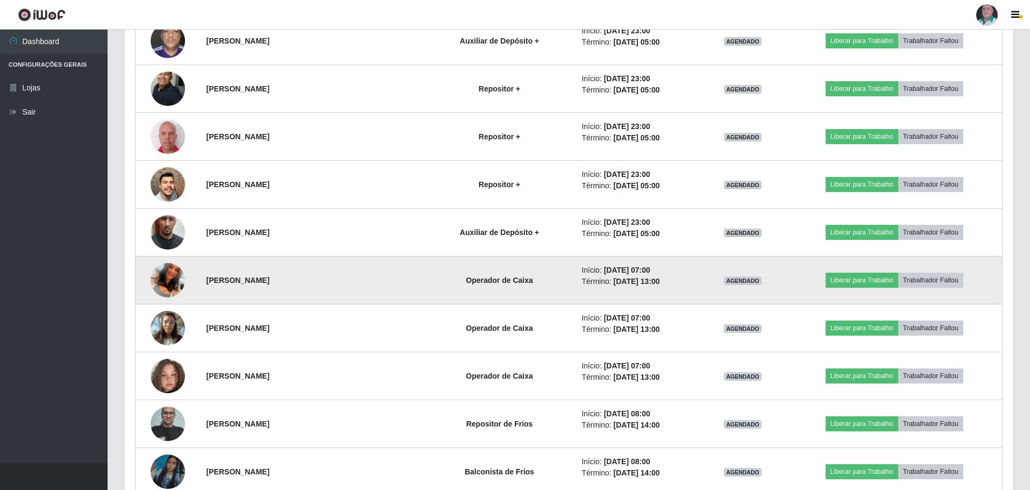
click at [170, 282] on img at bounding box center [168, 280] width 34 height 61
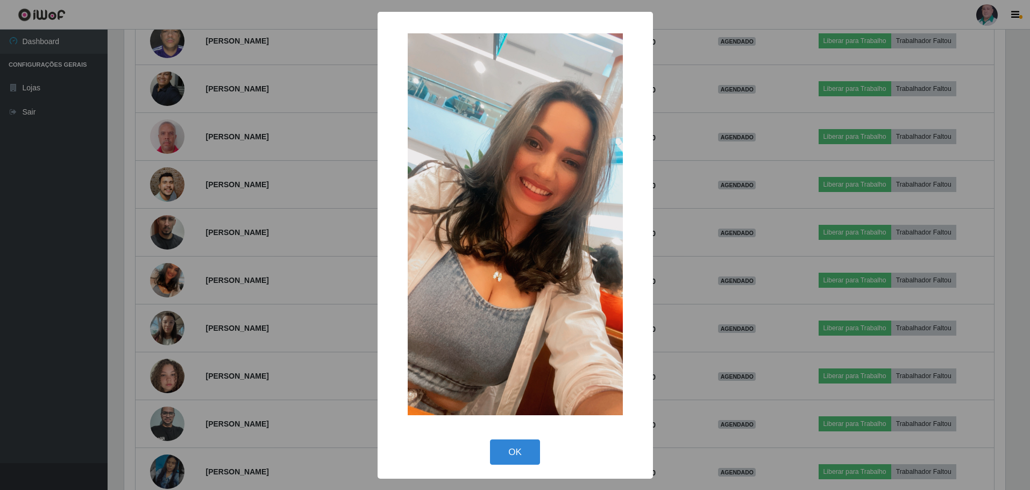
scroll to position [223, 884]
click at [529, 450] on button "OK" at bounding box center [517, 451] width 50 height 25
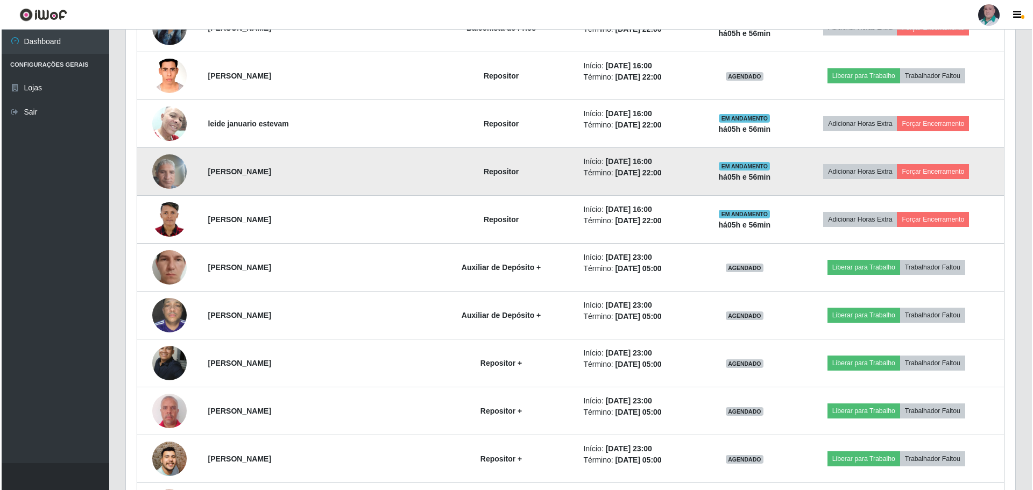
scroll to position [569, 0]
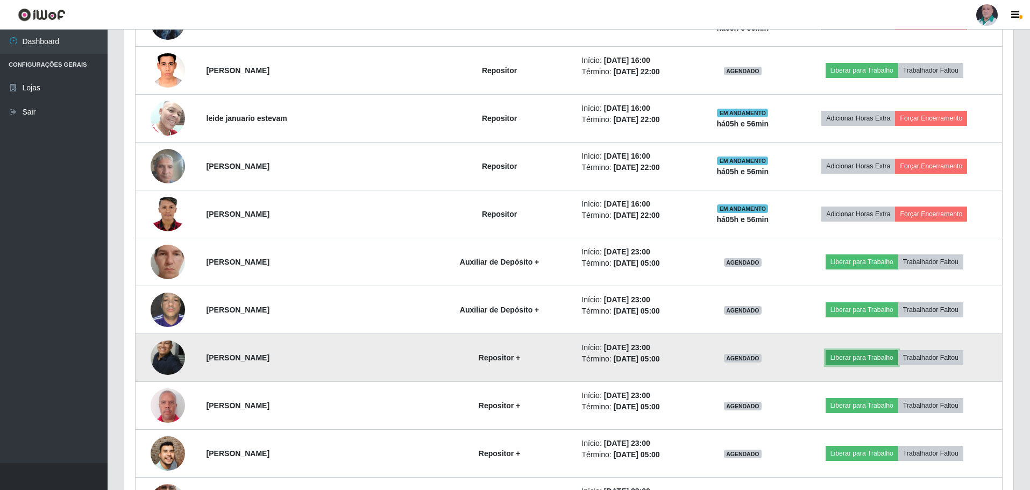
click at [848, 357] on button "Liberar para Trabalho" at bounding box center [862, 357] width 73 height 15
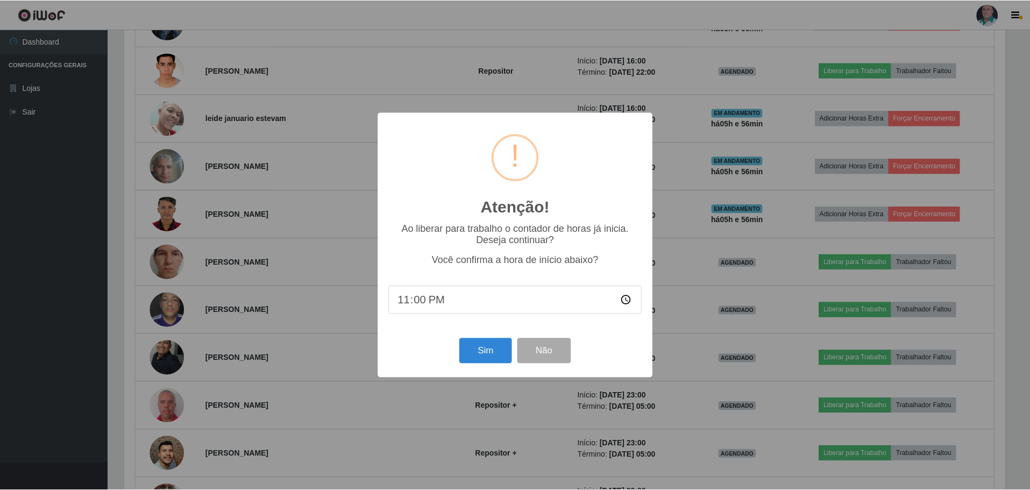
scroll to position [223, 884]
click at [475, 345] on button "Sim" at bounding box center [486, 350] width 52 height 25
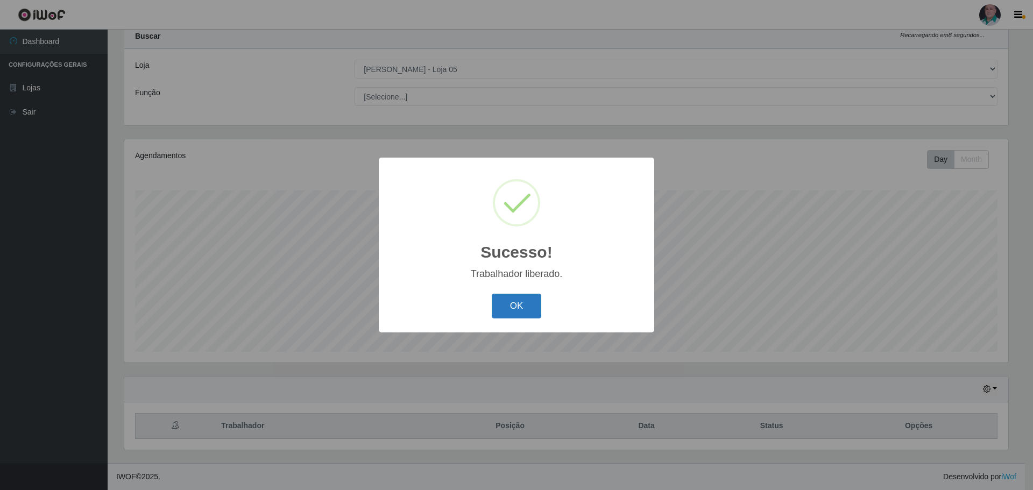
click at [507, 314] on button "OK" at bounding box center [517, 306] width 50 height 25
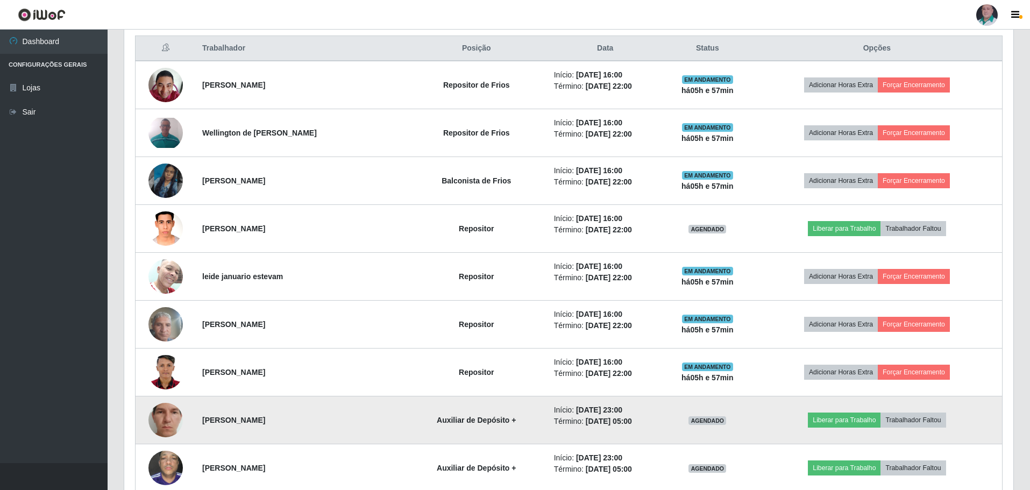
scroll to position [409, 0]
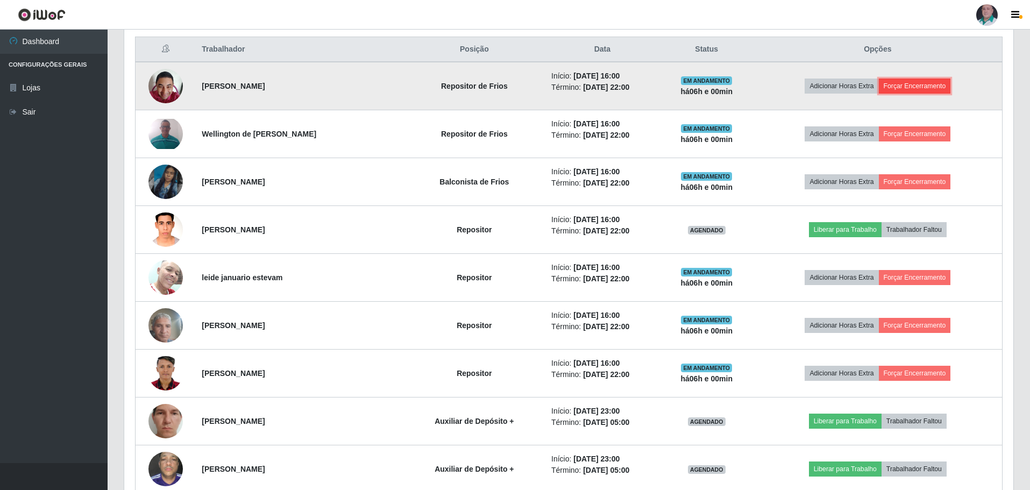
click at [920, 89] on button "Forçar Encerramento" at bounding box center [915, 86] width 72 height 15
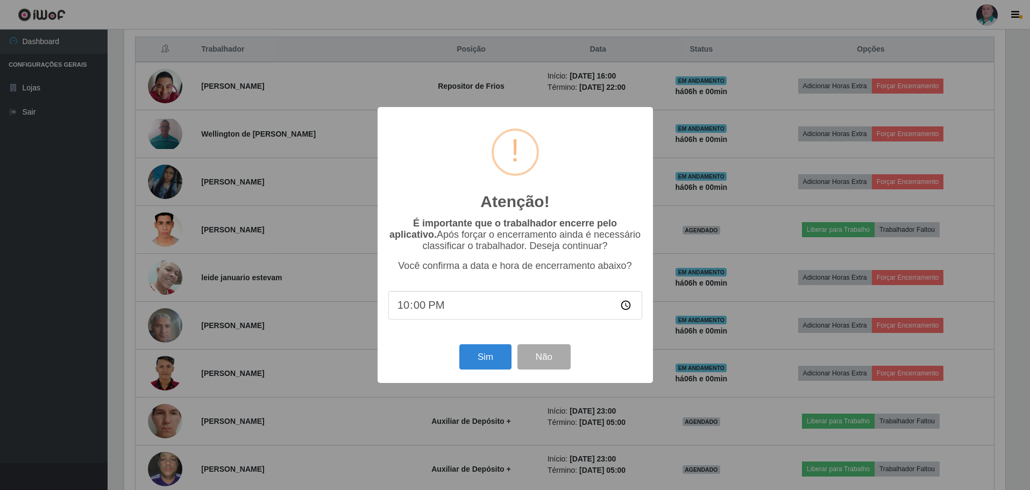
scroll to position [223, 884]
click at [487, 356] on button "Sim" at bounding box center [486, 356] width 52 height 25
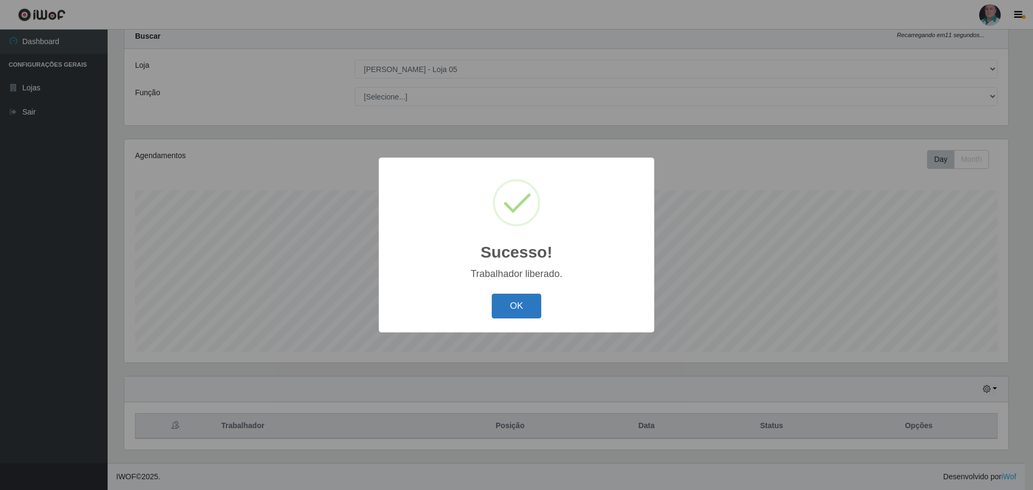
click at [506, 313] on button "OK" at bounding box center [517, 306] width 50 height 25
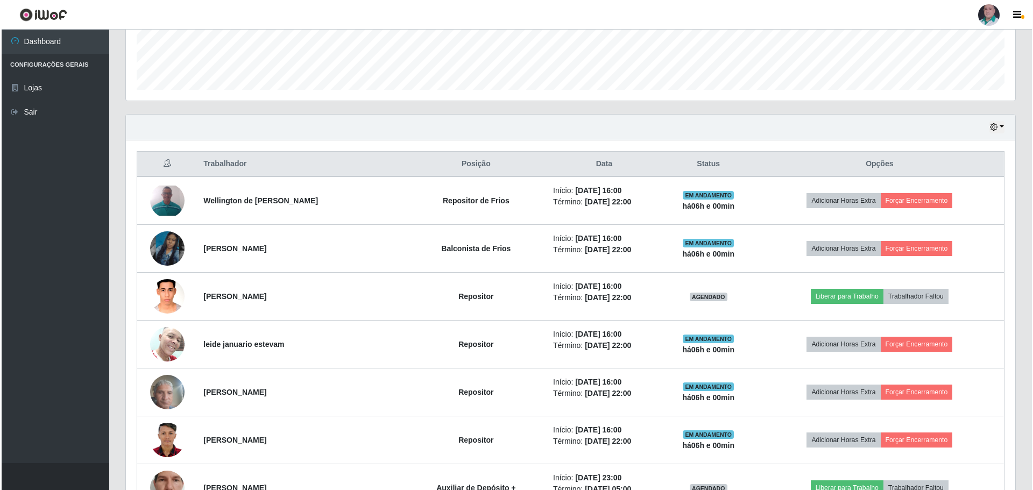
scroll to position [302, 0]
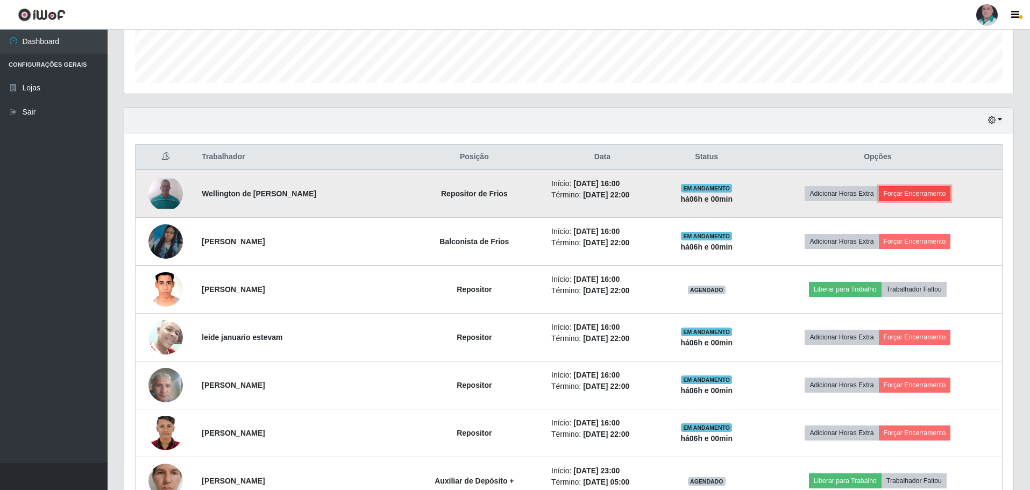
click at [911, 196] on button "Forçar Encerramento" at bounding box center [915, 193] width 72 height 15
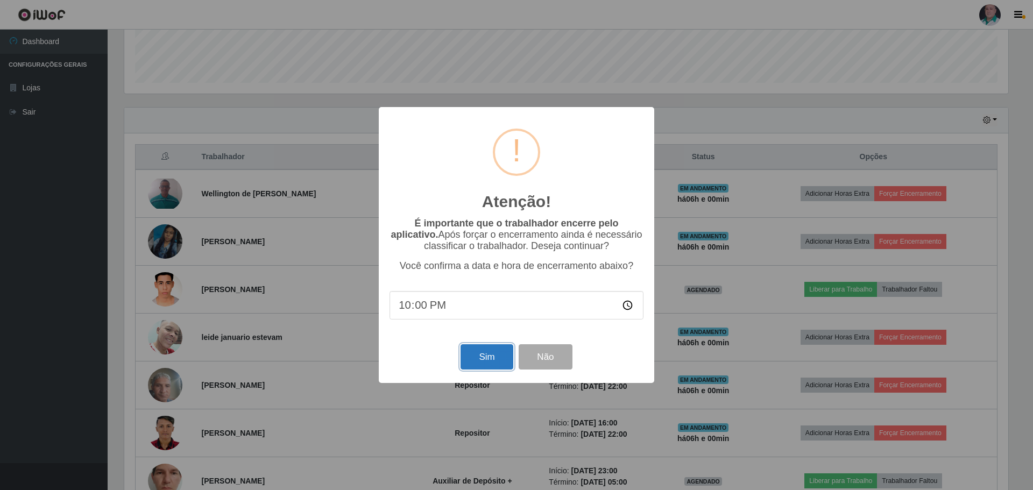
click at [487, 366] on button "Sim" at bounding box center [486, 356] width 52 height 25
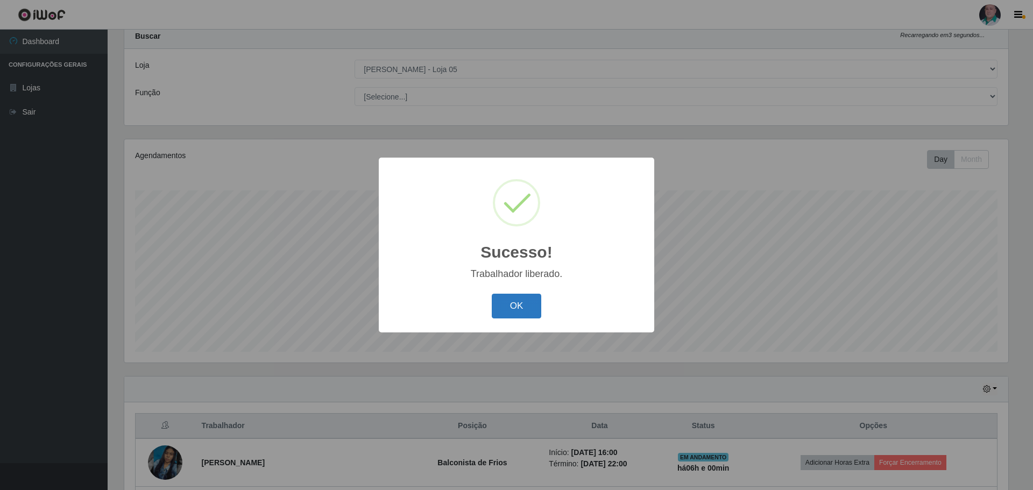
click at [522, 300] on button "OK" at bounding box center [517, 306] width 50 height 25
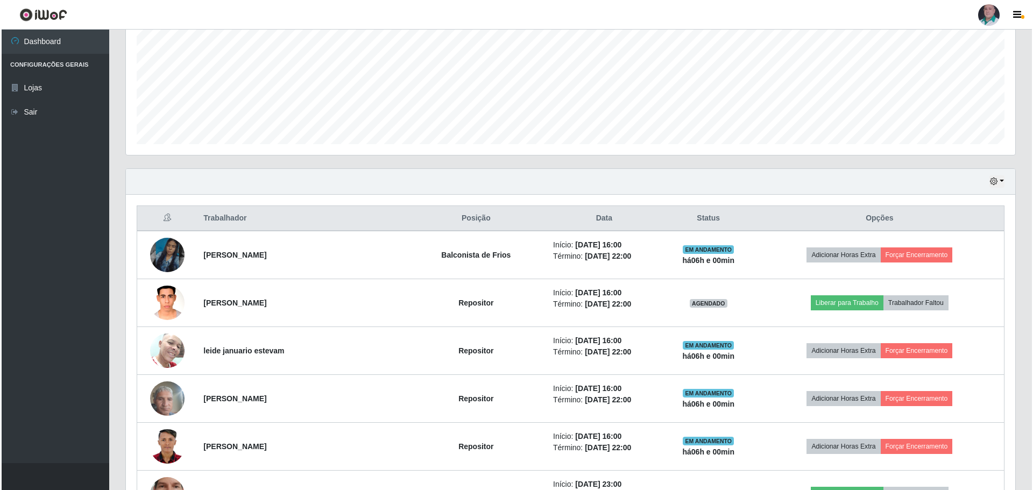
scroll to position [248, 0]
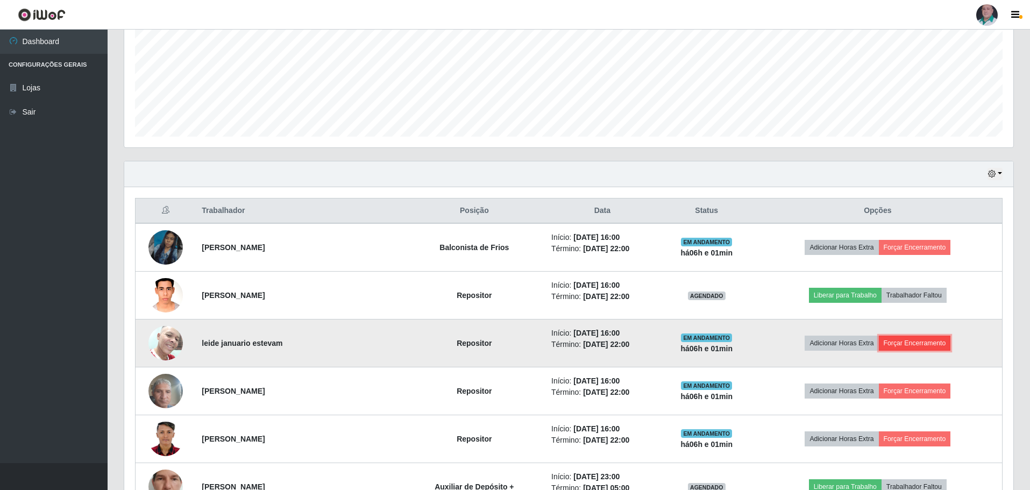
click at [907, 342] on button "Forçar Encerramento" at bounding box center [915, 343] width 72 height 15
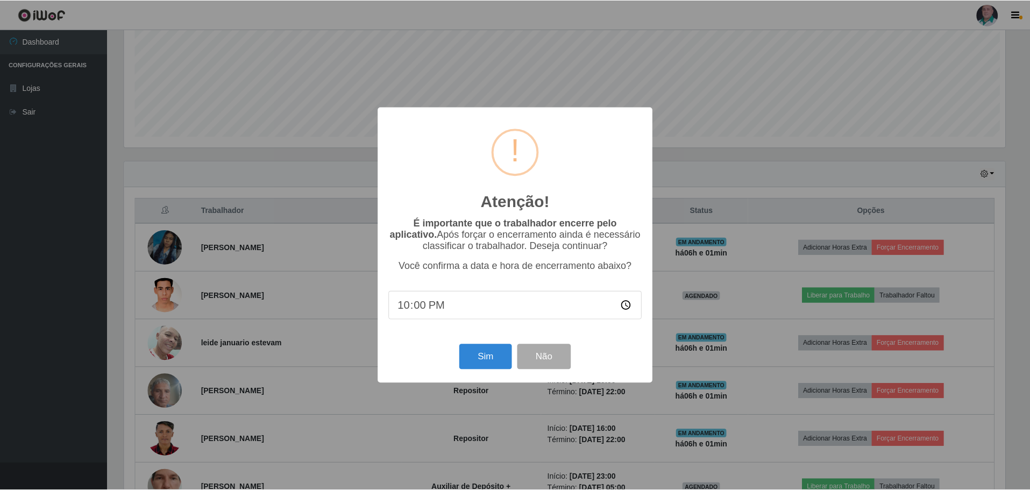
scroll to position [223, 884]
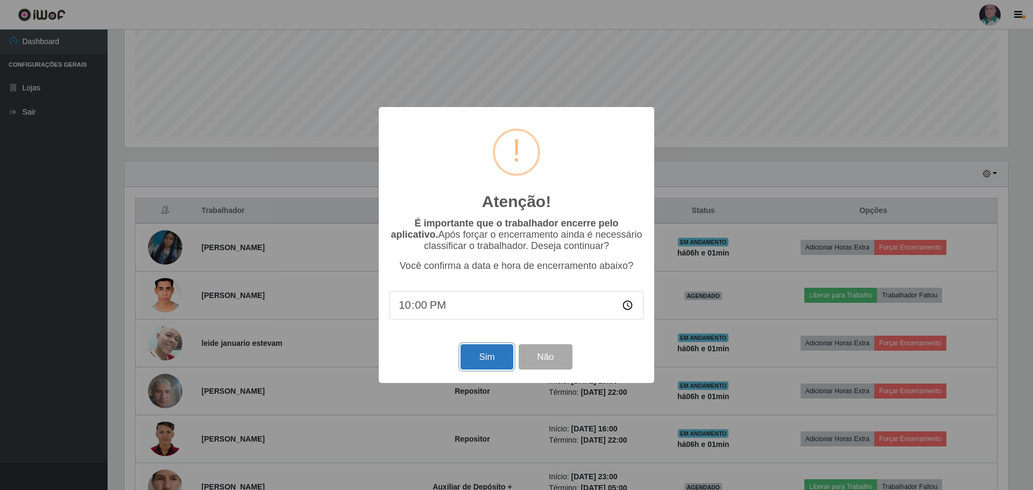
click at [474, 352] on button "Sim" at bounding box center [486, 356] width 52 height 25
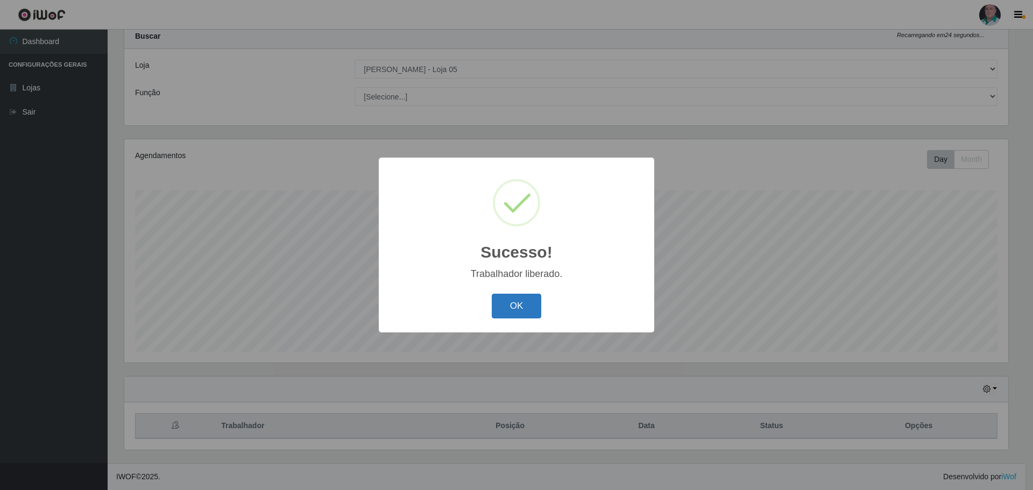
click at [506, 303] on button "OK" at bounding box center [517, 306] width 50 height 25
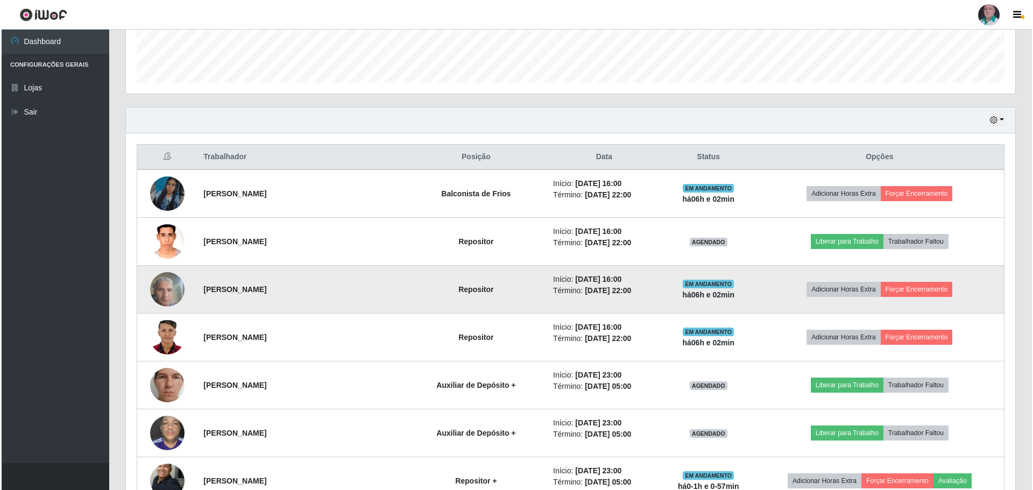
scroll to position [463, 0]
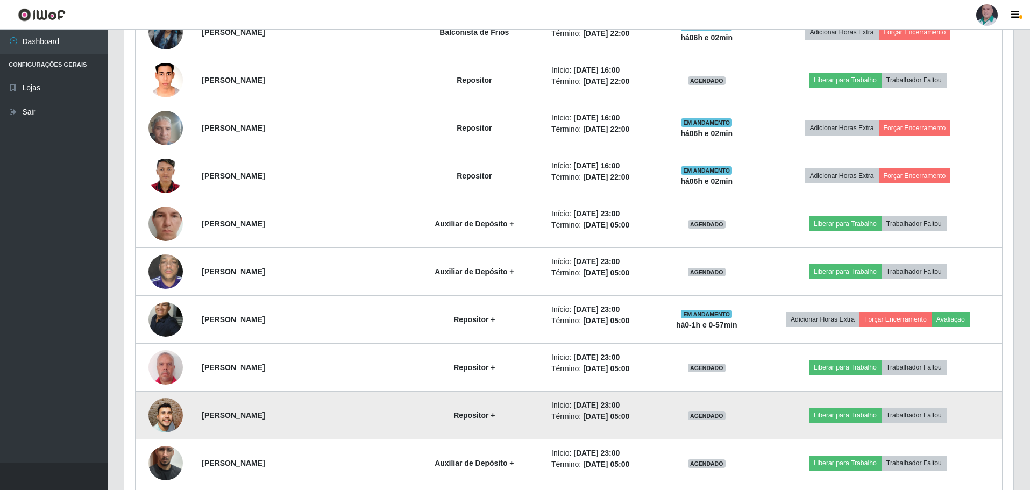
click at [163, 411] on img at bounding box center [165, 415] width 34 height 79
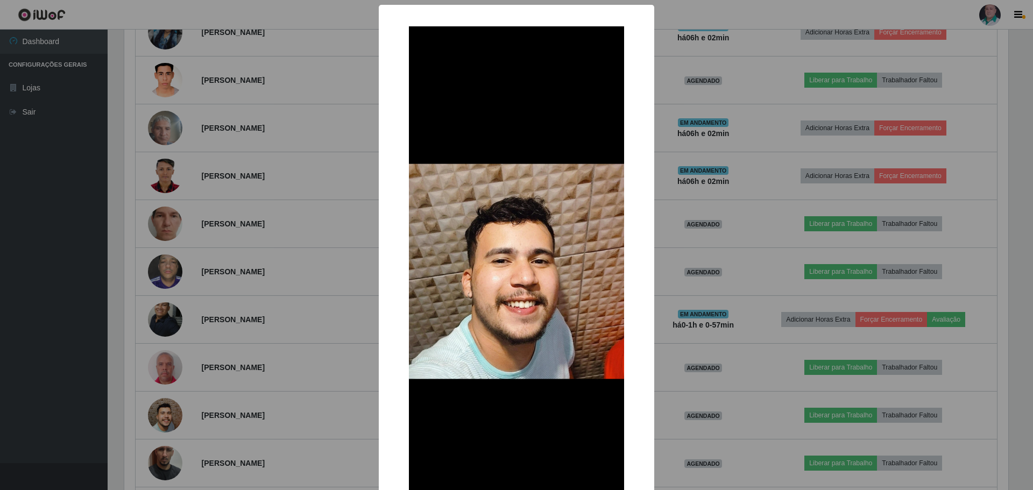
click at [754, 402] on div "× OK Cancel" at bounding box center [516, 245] width 1033 height 490
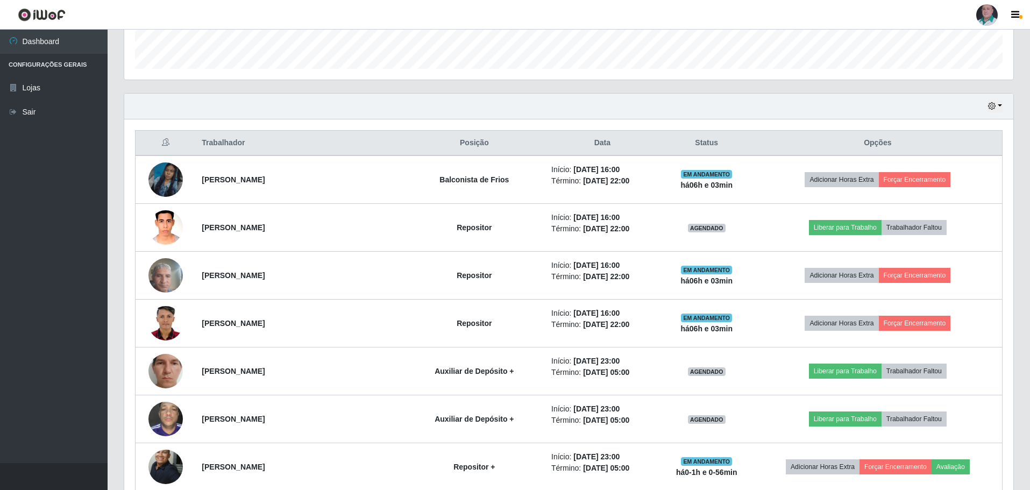
scroll to position [140, 0]
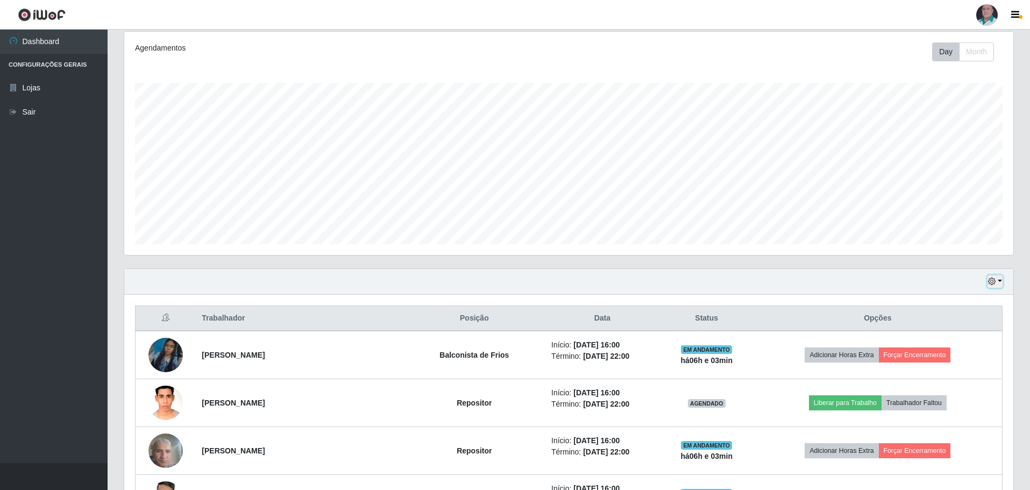
click at [998, 279] on button "button" at bounding box center [995, 281] width 15 height 12
click at [944, 306] on button "Hoje" at bounding box center [959, 300] width 85 height 23
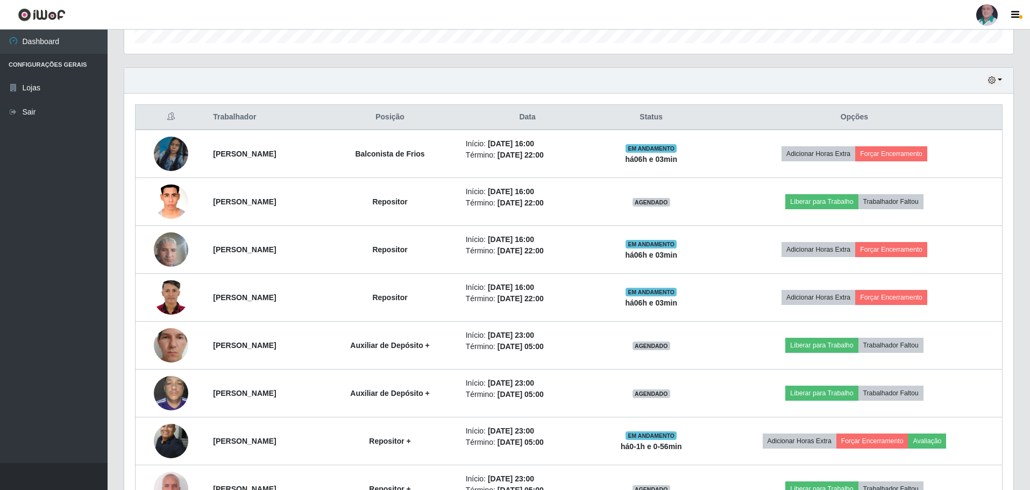
scroll to position [404, 0]
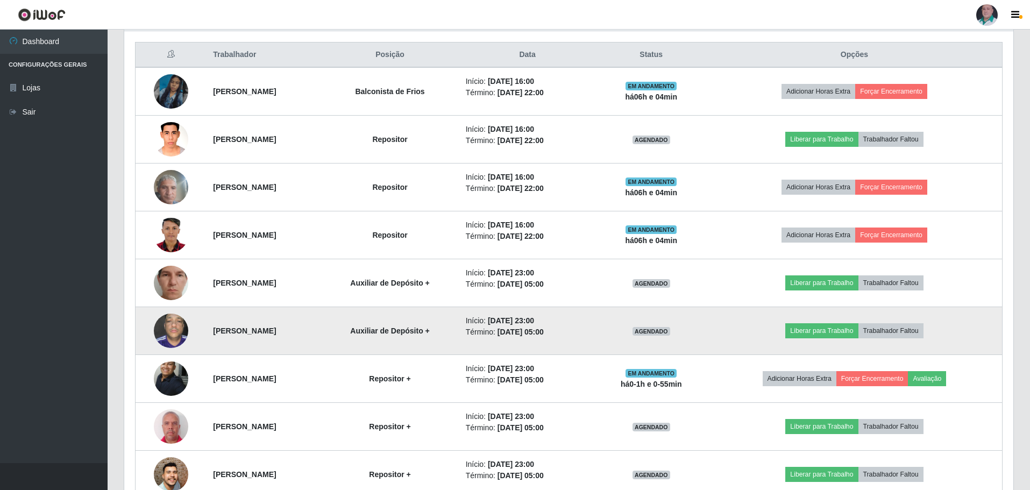
click at [160, 336] on img at bounding box center [171, 331] width 34 height 46
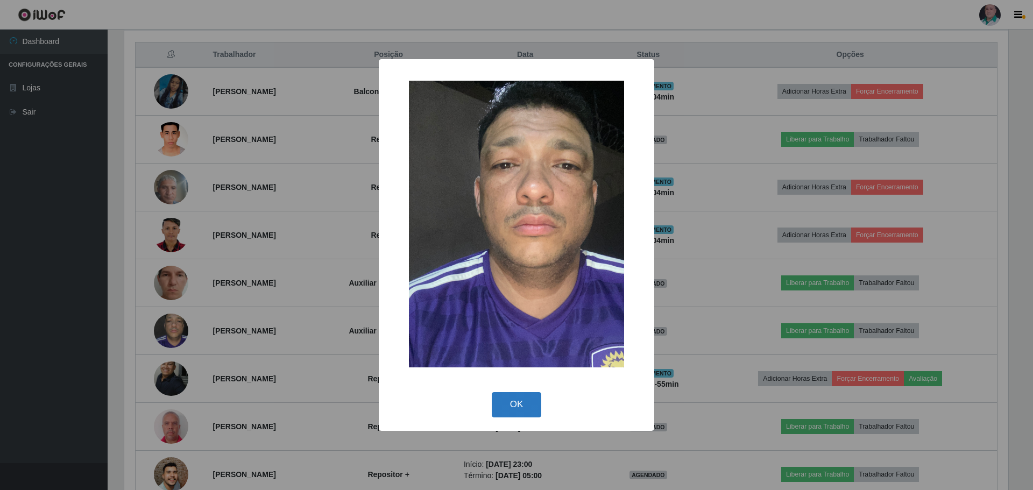
click at [524, 407] on button "OK" at bounding box center [517, 404] width 50 height 25
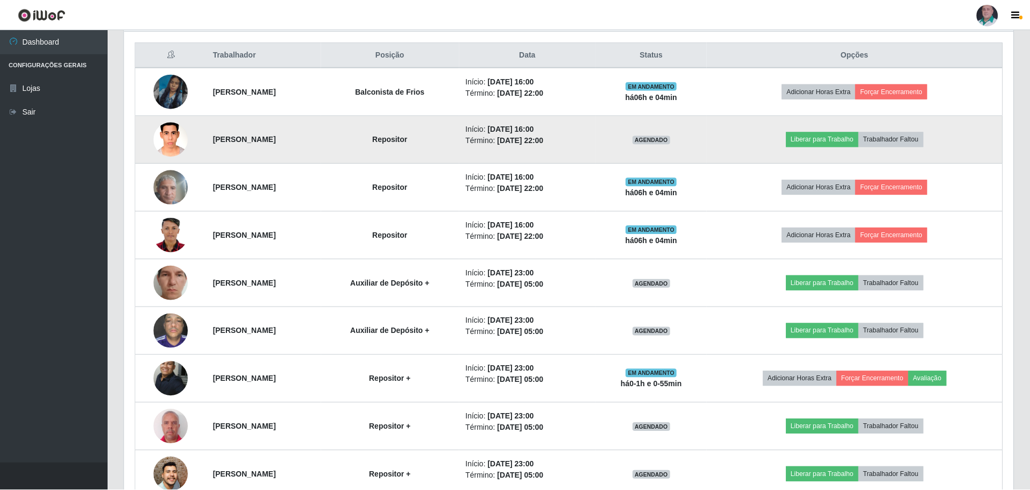
scroll to position [223, 889]
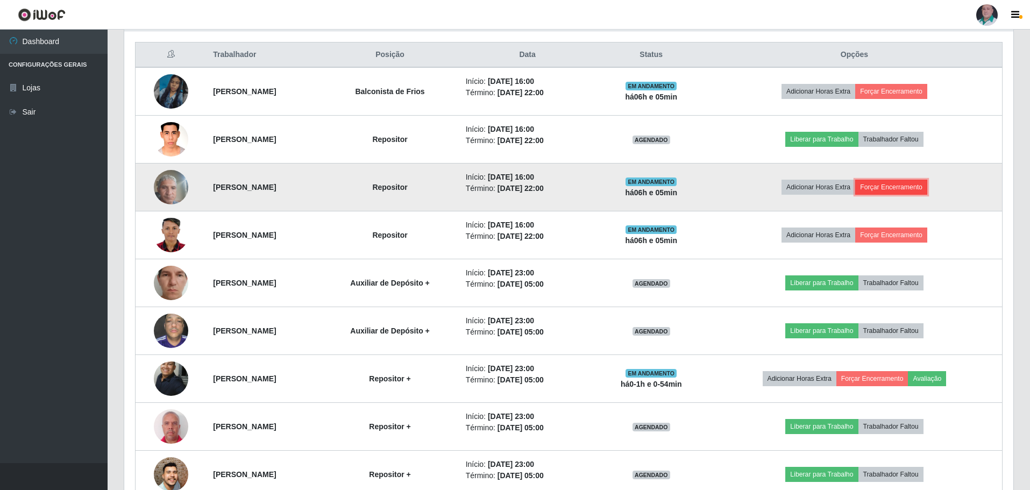
click at [897, 190] on button "Forçar Encerramento" at bounding box center [891, 187] width 72 height 15
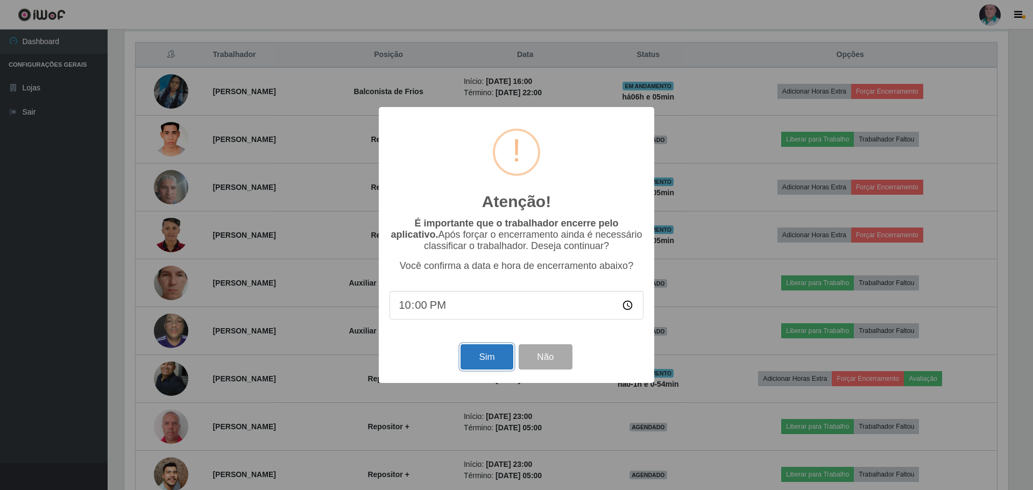
click at [476, 353] on button "Sim" at bounding box center [486, 356] width 52 height 25
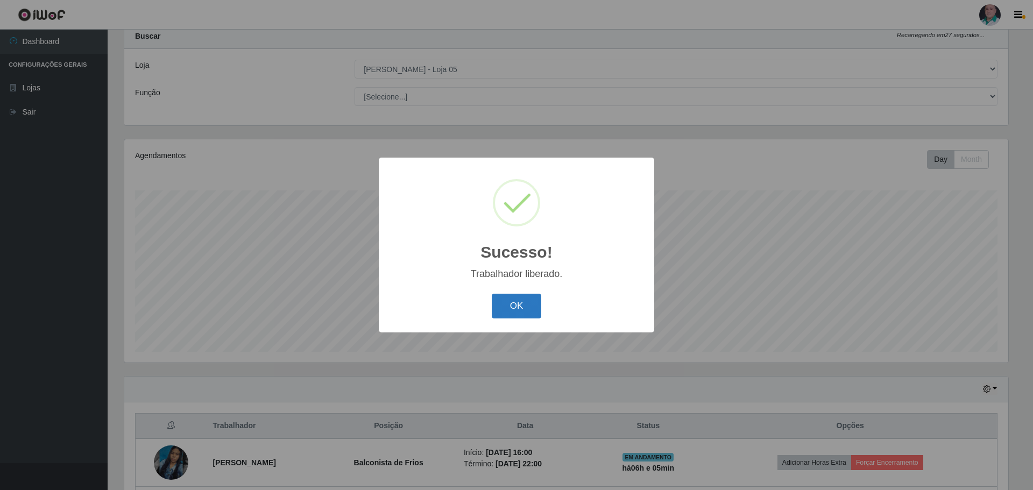
click at [509, 309] on button "OK" at bounding box center [517, 306] width 50 height 25
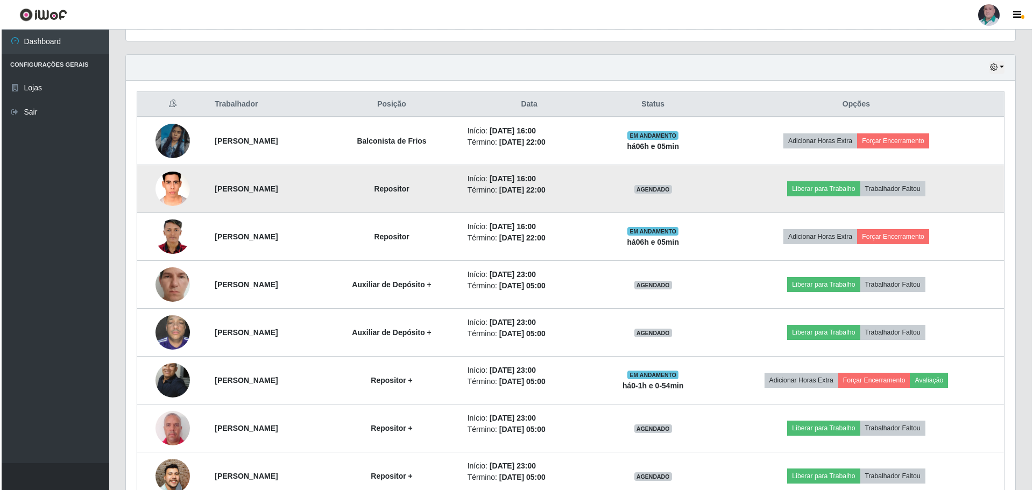
scroll to position [356, 0]
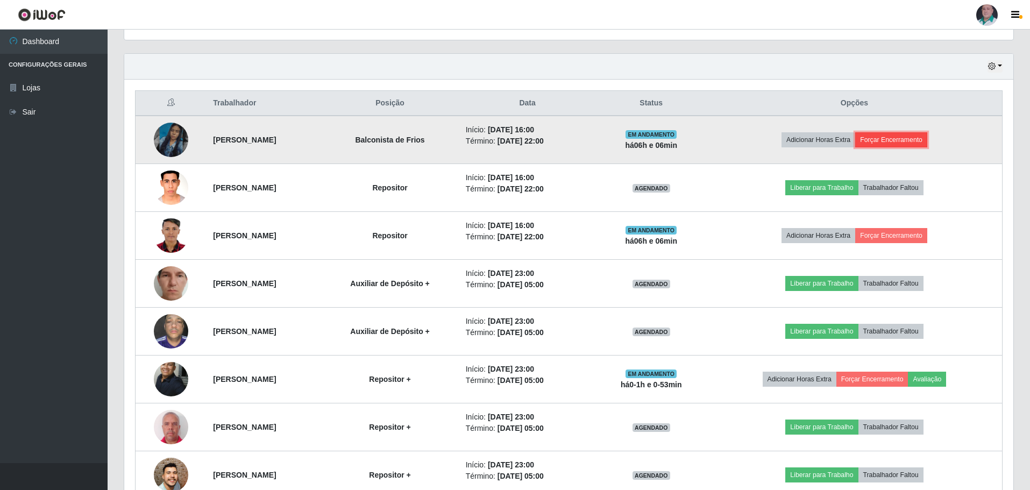
click at [917, 138] on button "Forçar Encerramento" at bounding box center [891, 139] width 72 height 15
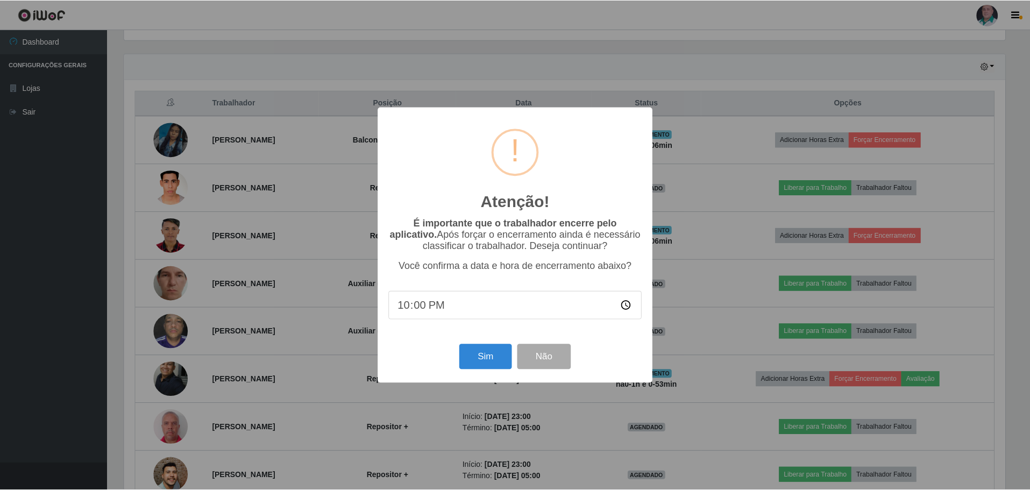
scroll to position [223, 884]
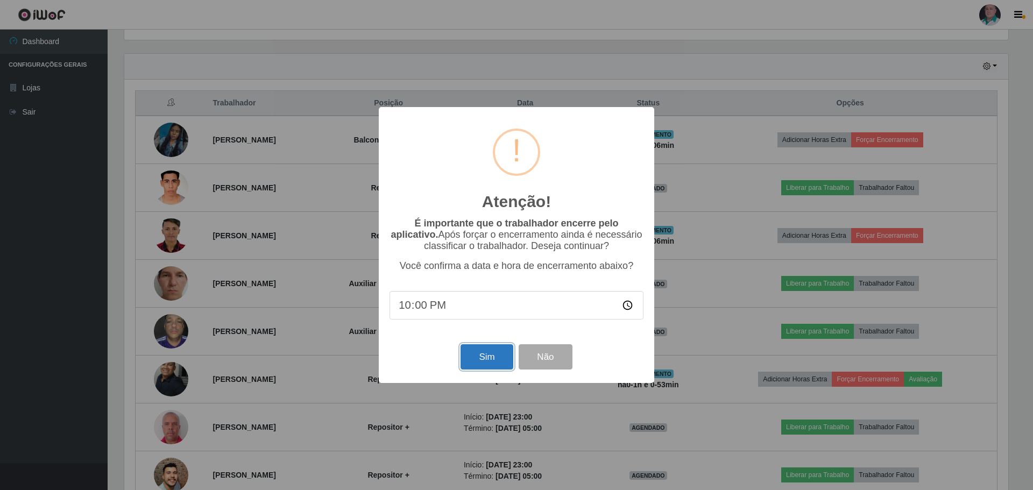
click at [477, 357] on button "Sim" at bounding box center [486, 356] width 52 height 25
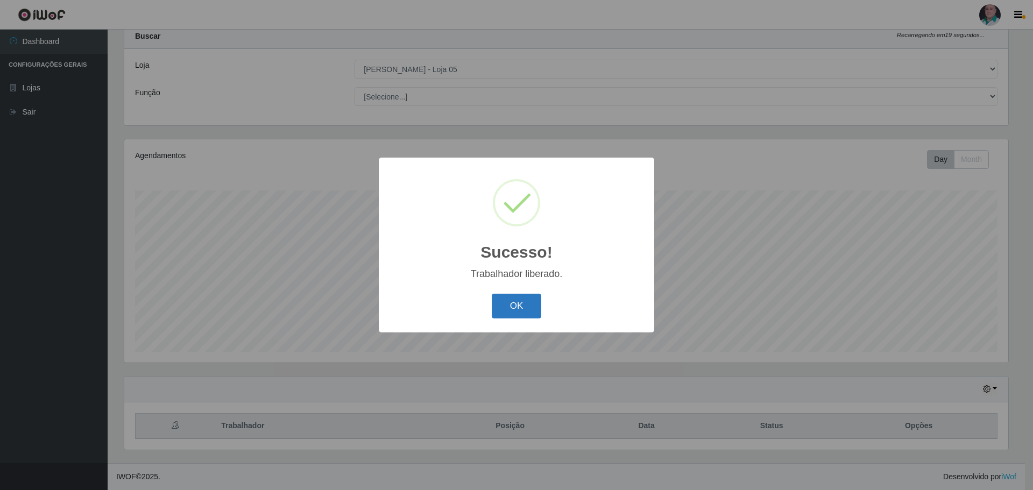
click at [510, 315] on button "OK" at bounding box center [517, 306] width 50 height 25
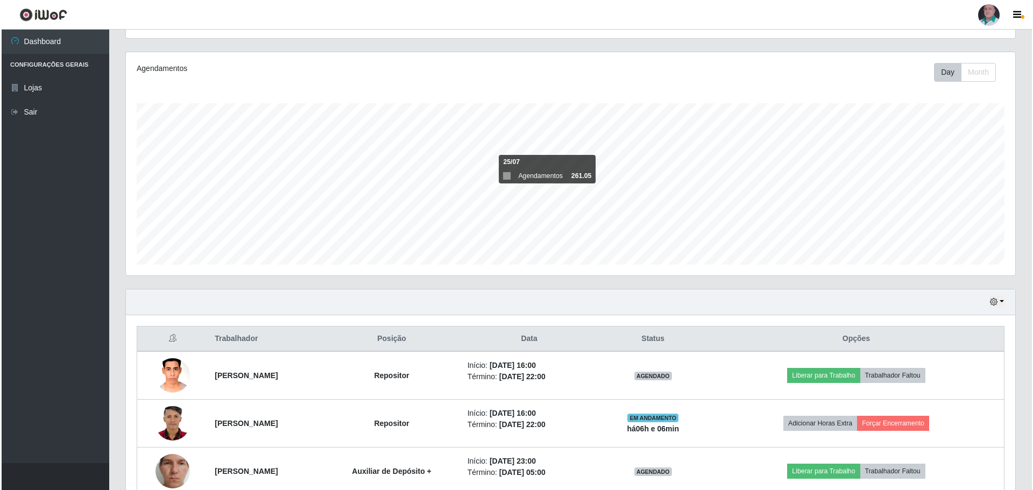
scroll to position [302, 0]
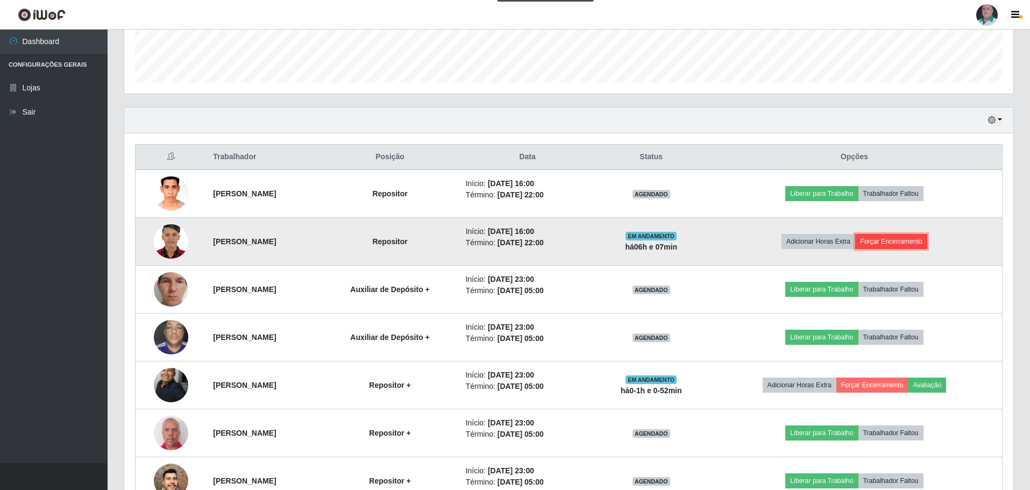
click at [911, 246] on button "Forçar Encerramento" at bounding box center [891, 241] width 72 height 15
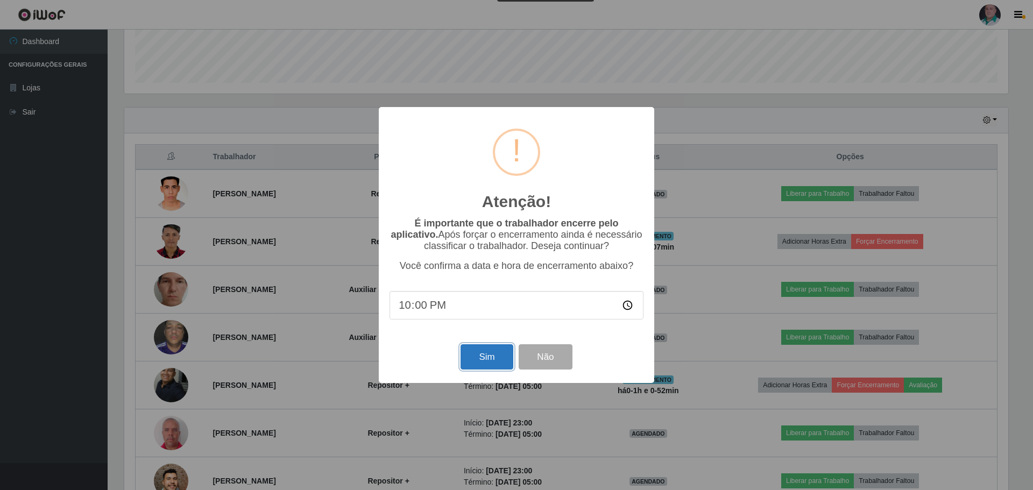
click at [480, 355] on button "Sim" at bounding box center [486, 356] width 52 height 25
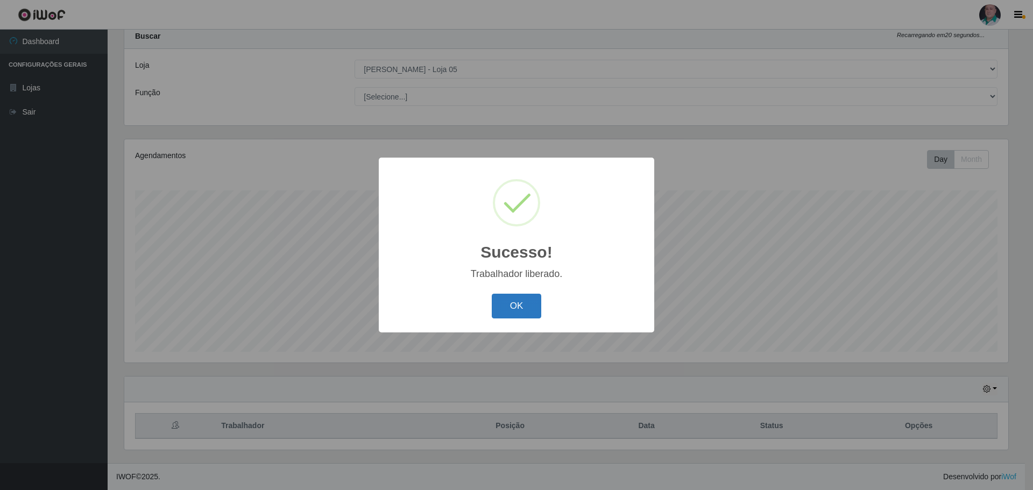
click at [507, 313] on button "OK" at bounding box center [517, 306] width 50 height 25
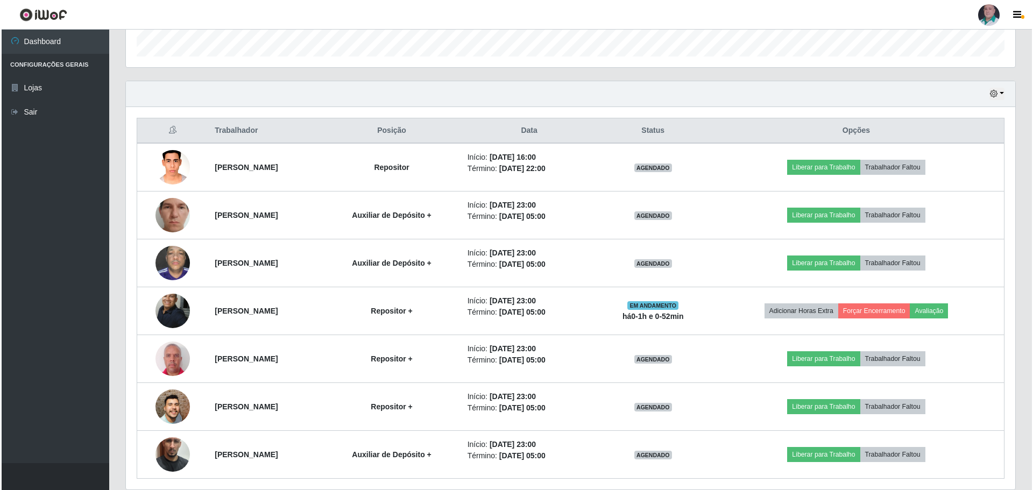
scroll to position [302, 0]
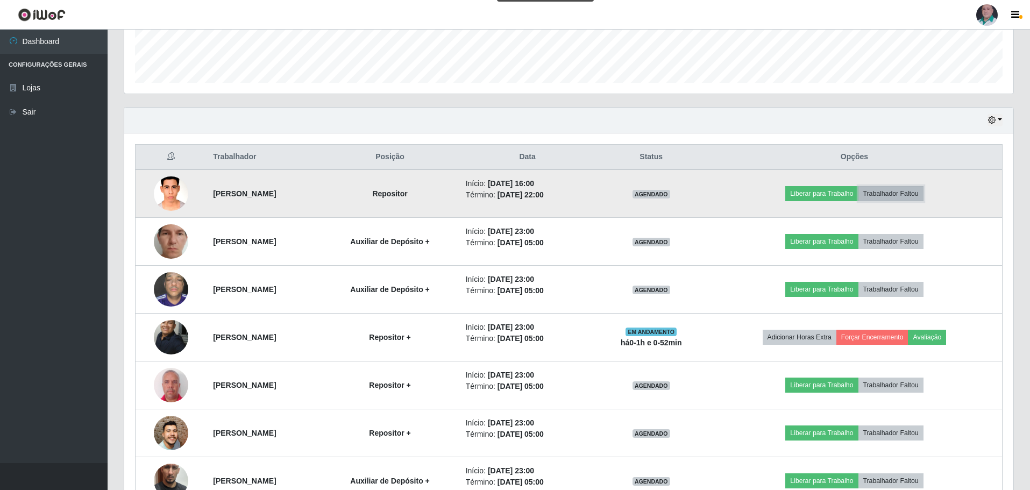
click at [906, 195] on button "Trabalhador Faltou" at bounding box center [890, 193] width 65 height 15
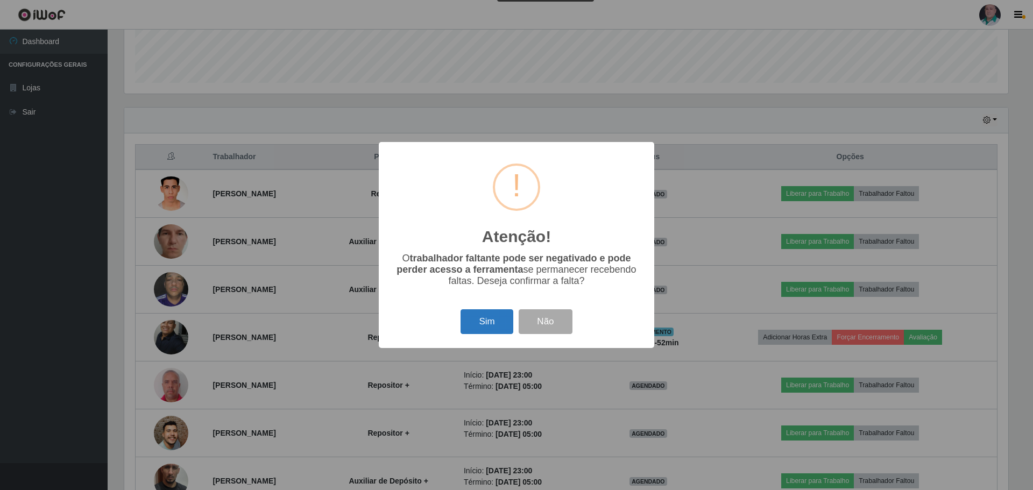
click at [487, 321] on button "Sim" at bounding box center [486, 321] width 52 height 25
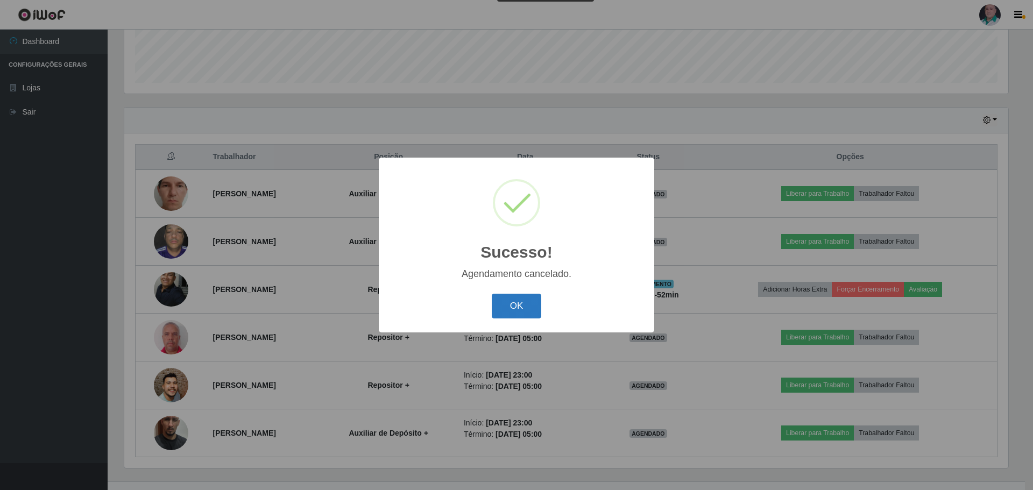
click at [509, 302] on button "OK" at bounding box center [517, 306] width 50 height 25
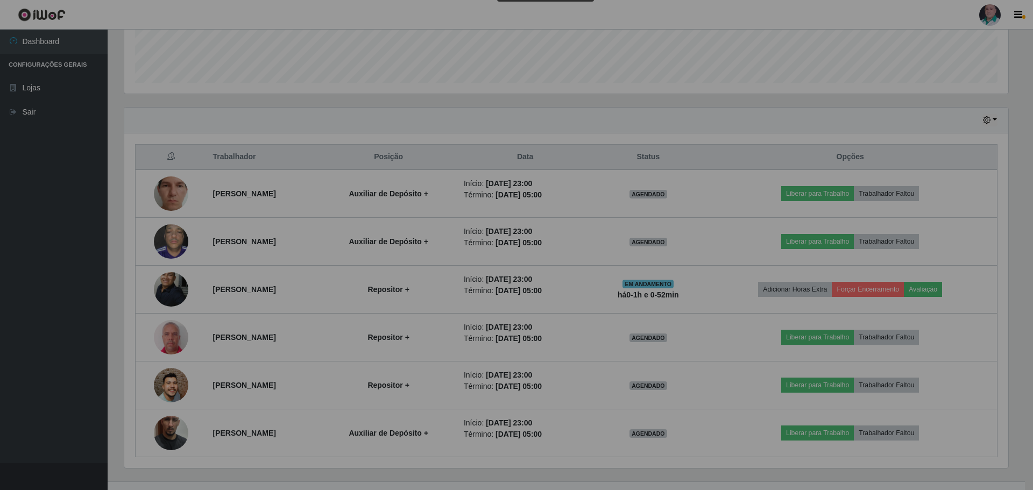
scroll to position [223, 889]
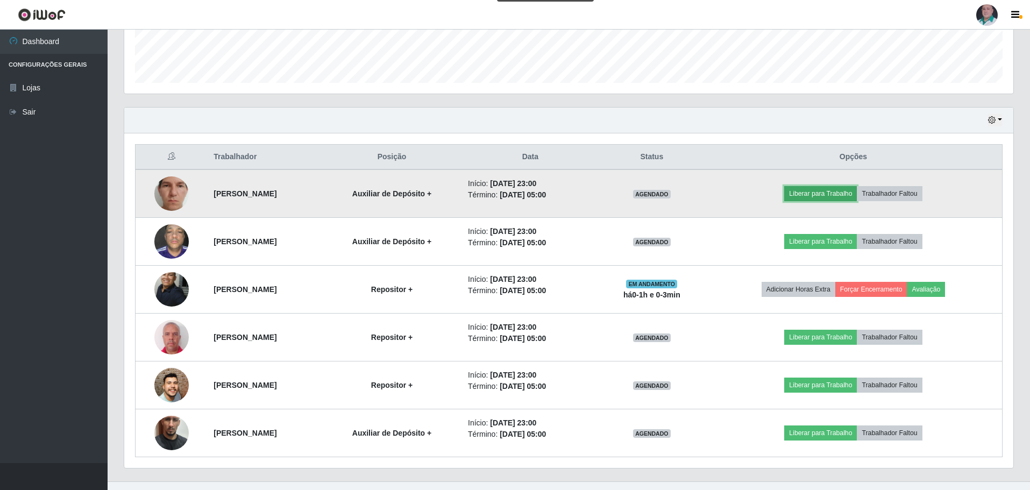
click at [844, 196] on button "Liberar para Trabalho" at bounding box center [820, 193] width 73 height 15
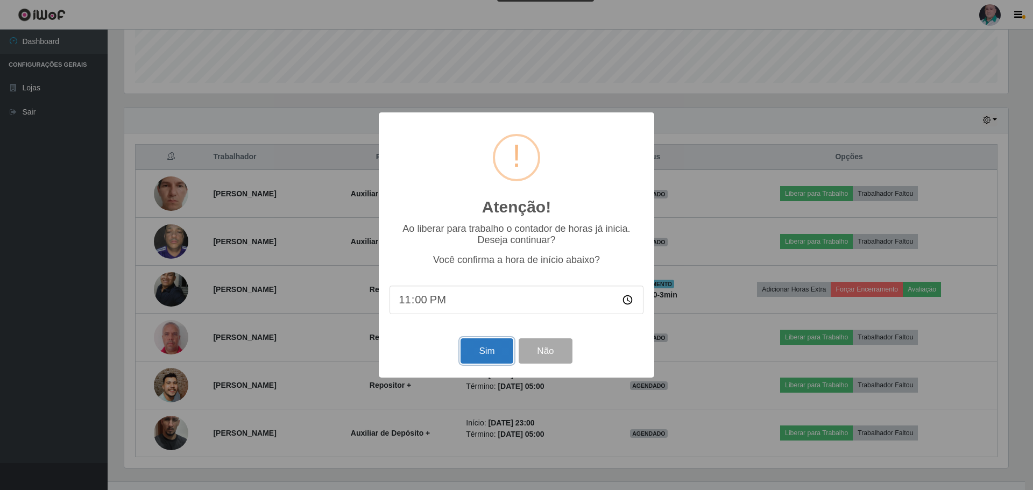
click at [464, 356] on button "Sim" at bounding box center [486, 350] width 52 height 25
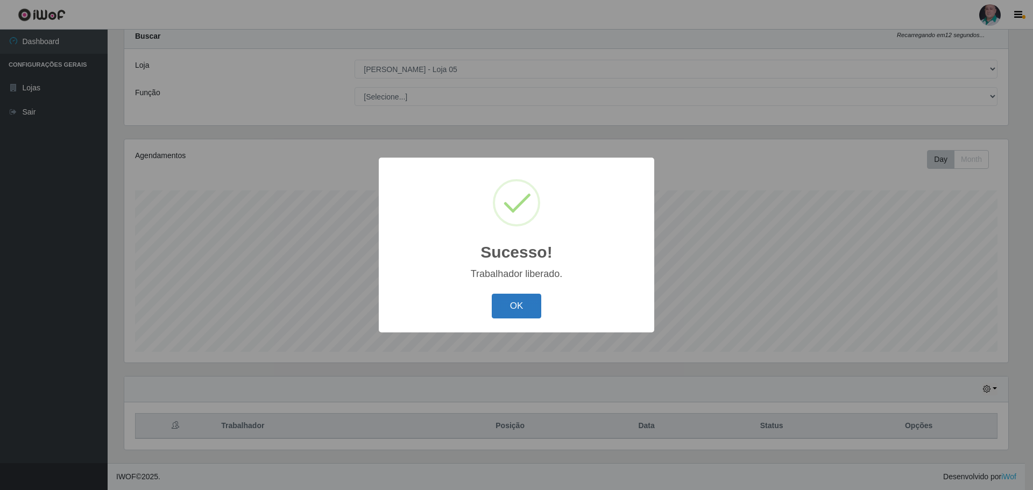
click at [498, 313] on button "OK" at bounding box center [517, 306] width 50 height 25
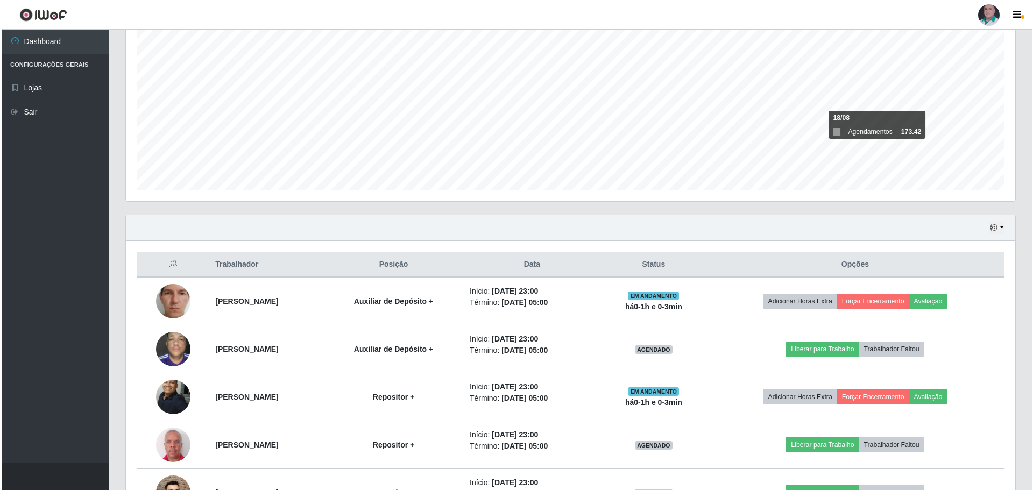
scroll to position [320, 0]
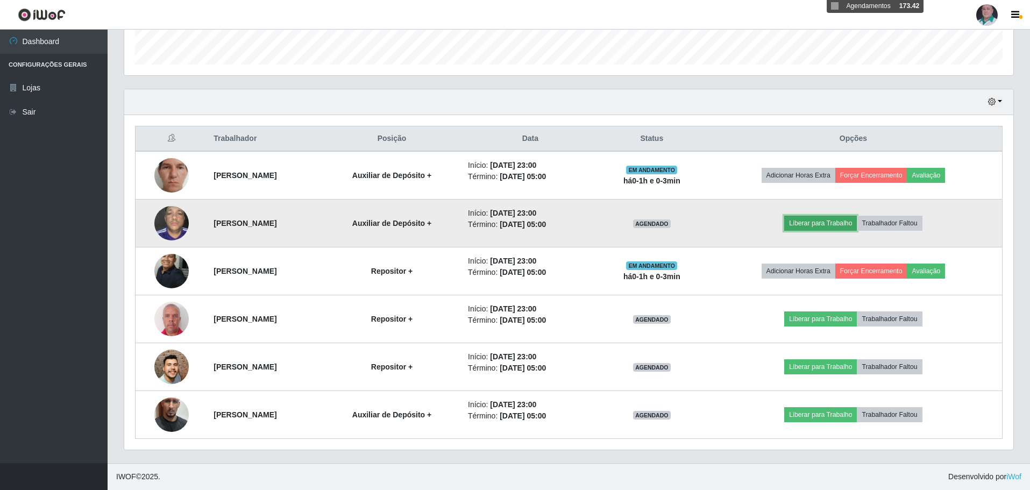
click at [823, 223] on button "Liberar para Trabalho" at bounding box center [820, 223] width 73 height 15
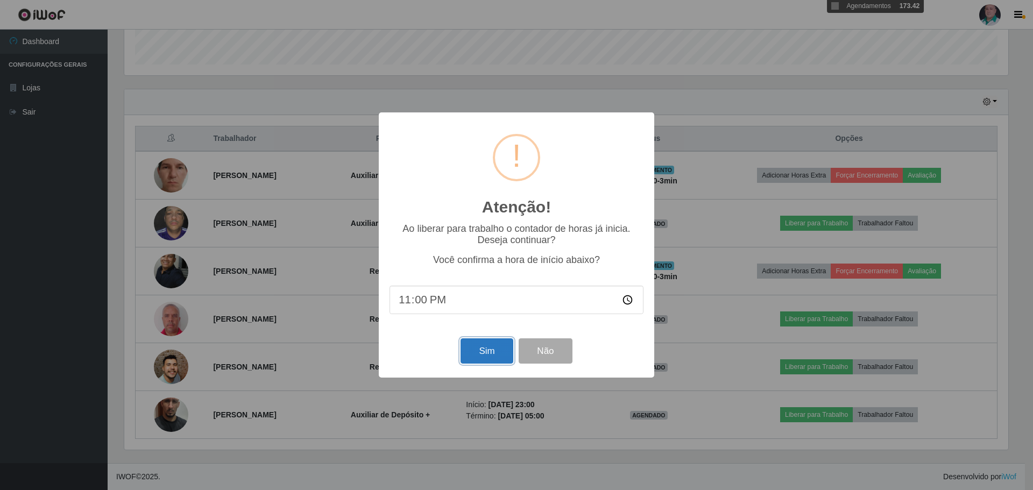
click at [470, 350] on button "Sim" at bounding box center [486, 350] width 52 height 25
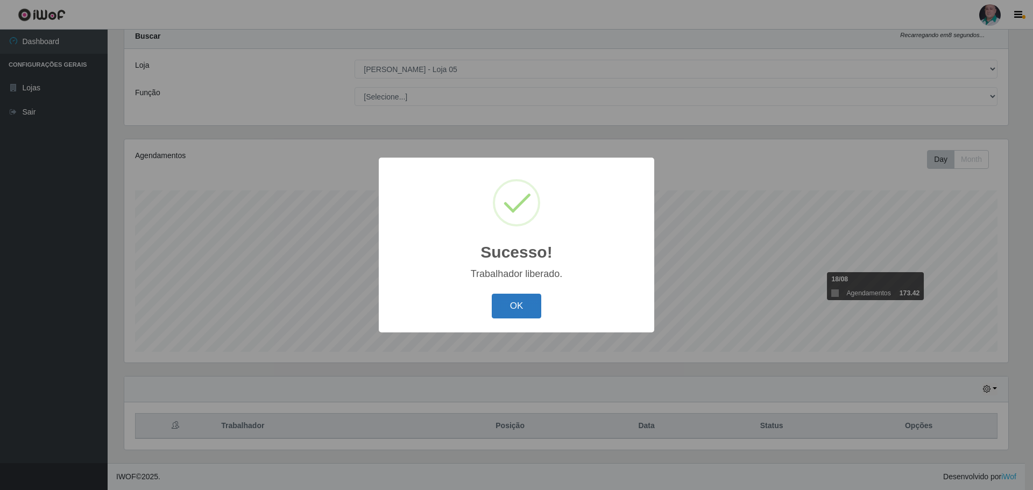
click at [523, 306] on button "OK" at bounding box center [517, 306] width 50 height 25
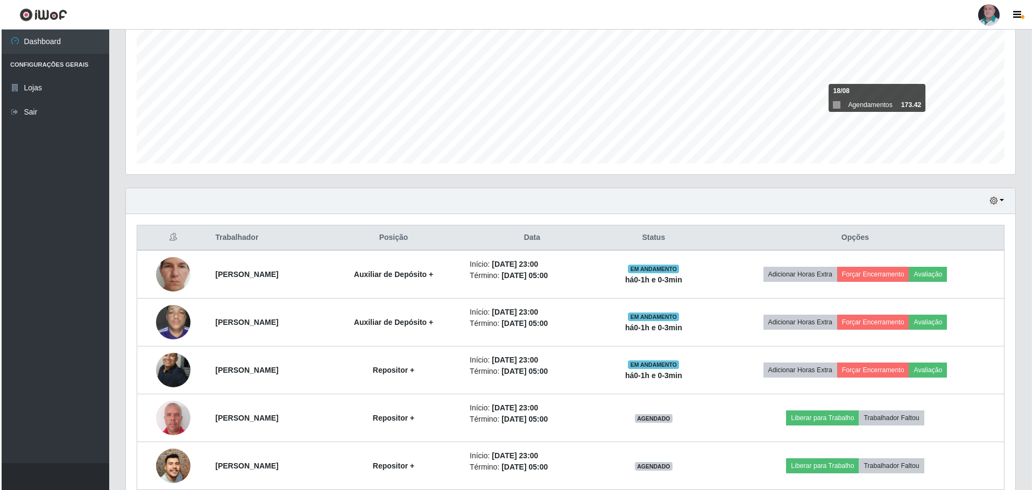
scroll to position [320, 0]
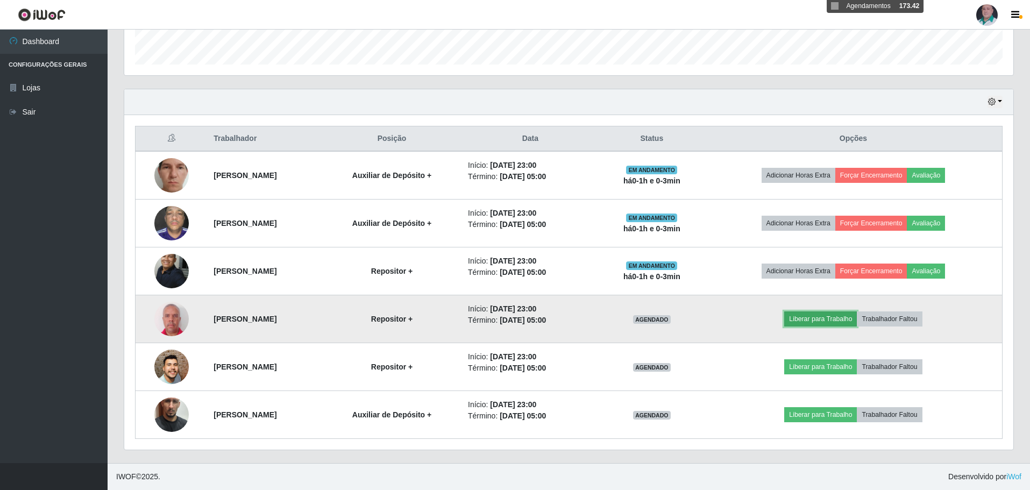
click at [828, 325] on button "Liberar para Trabalho" at bounding box center [820, 318] width 73 height 15
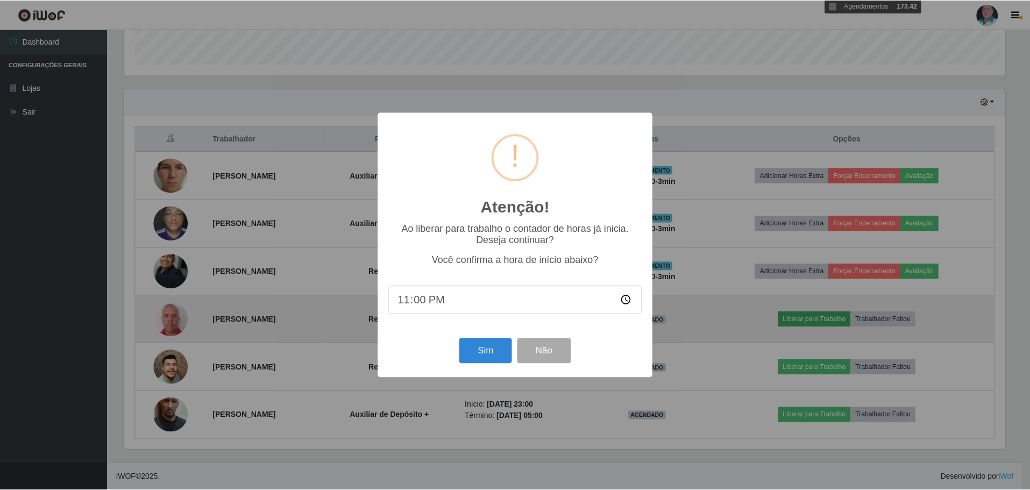
scroll to position [223, 884]
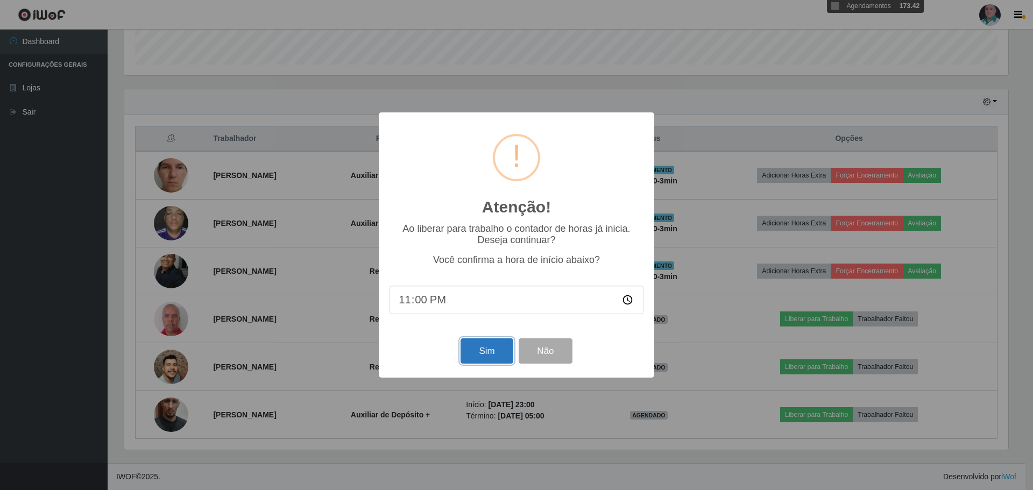
click at [490, 345] on button "Sim" at bounding box center [486, 350] width 52 height 25
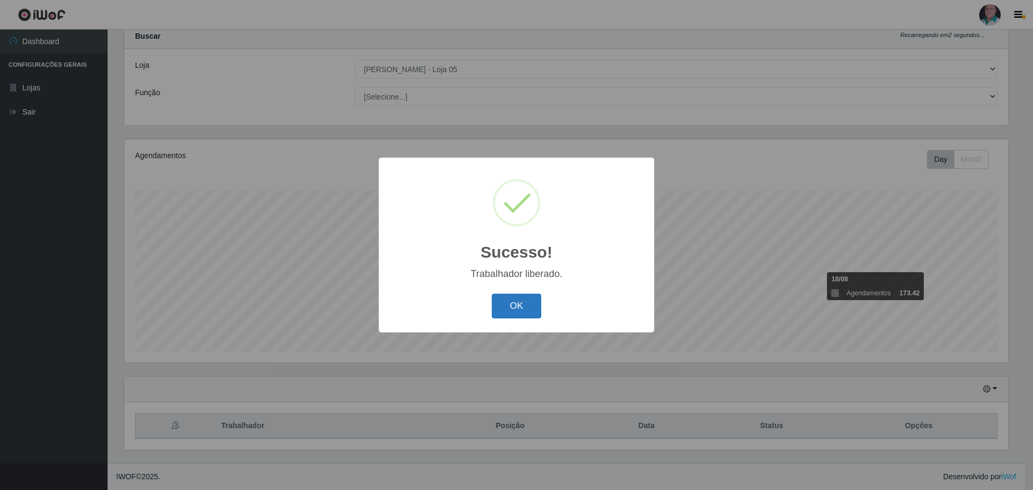
click at [516, 303] on button "OK" at bounding box center [517, 306] width 50 height 25
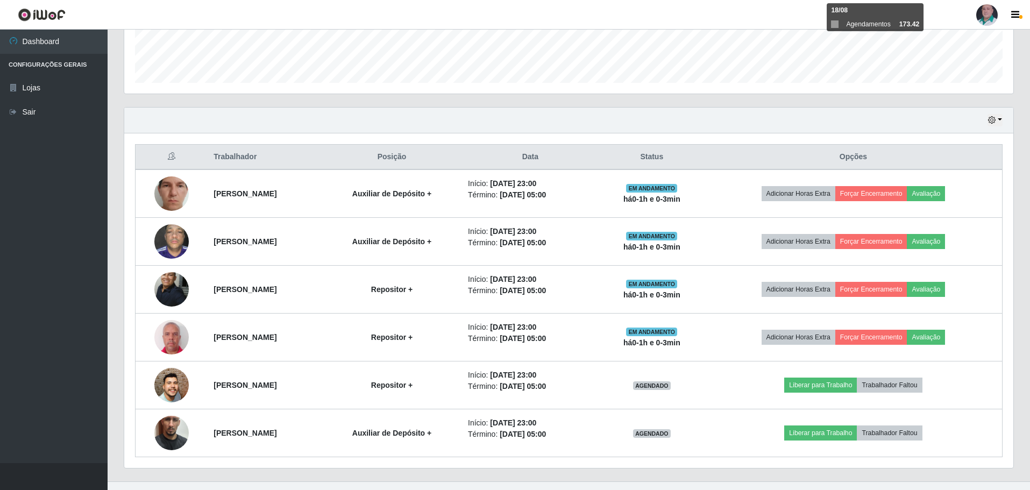
scroll to position [320, 0]
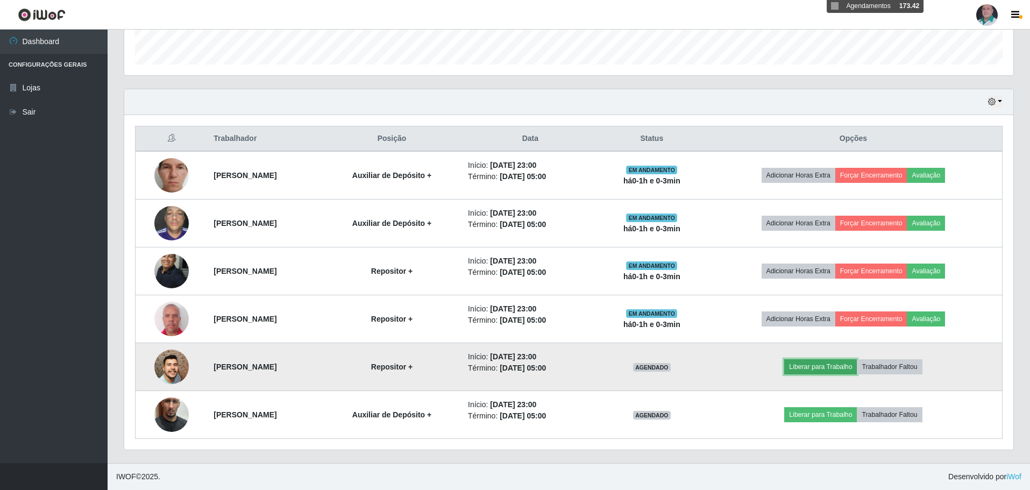
click at [822, 364] on button "Liberar para Trabalho" at bounding box center [820, 366] width 73 height 15
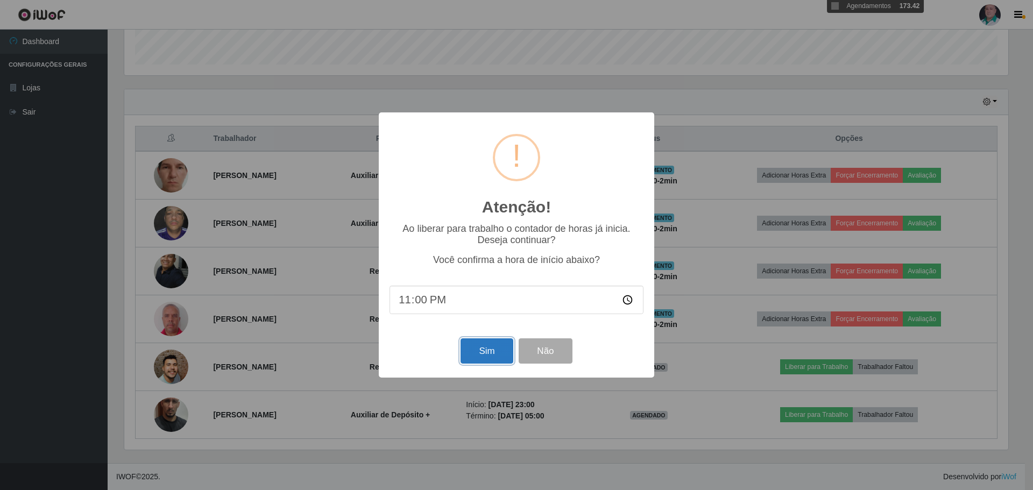
click at [468, 343] on button "Sim" at bounding box center [486, 350] width 52 height 25
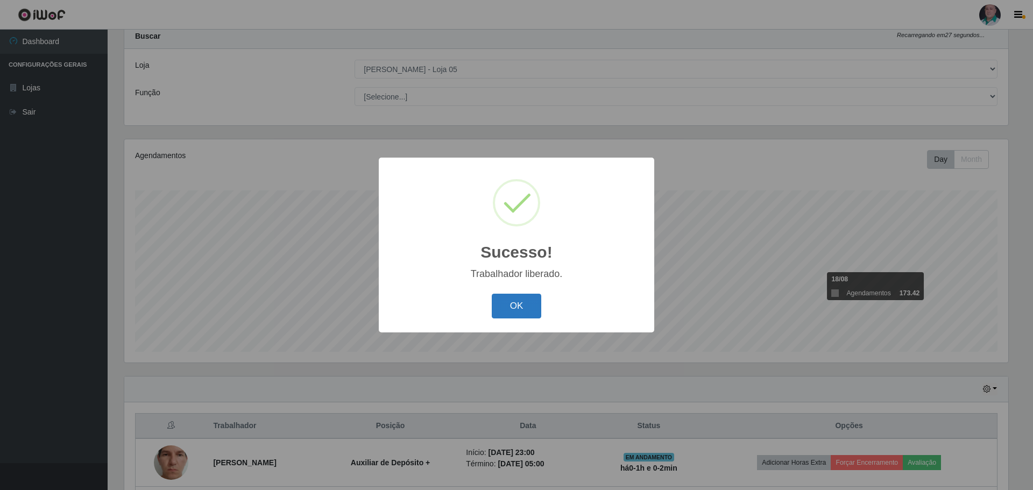
click at [538, 304] on button "OK" at bounding box center [517, 306] width 50 height 25
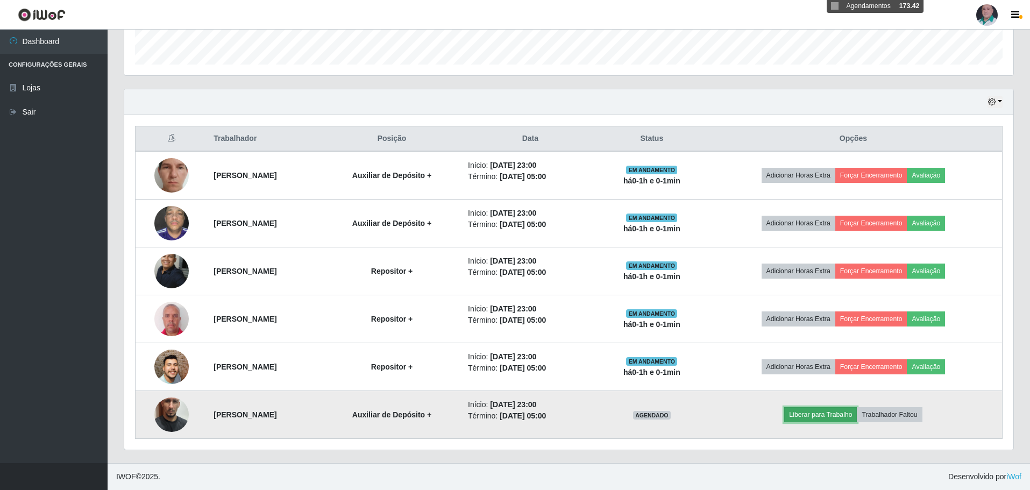
click at [853, 413] on button "Liberar para Trabalho" at bounding box center [820, 414] width 73 height 15
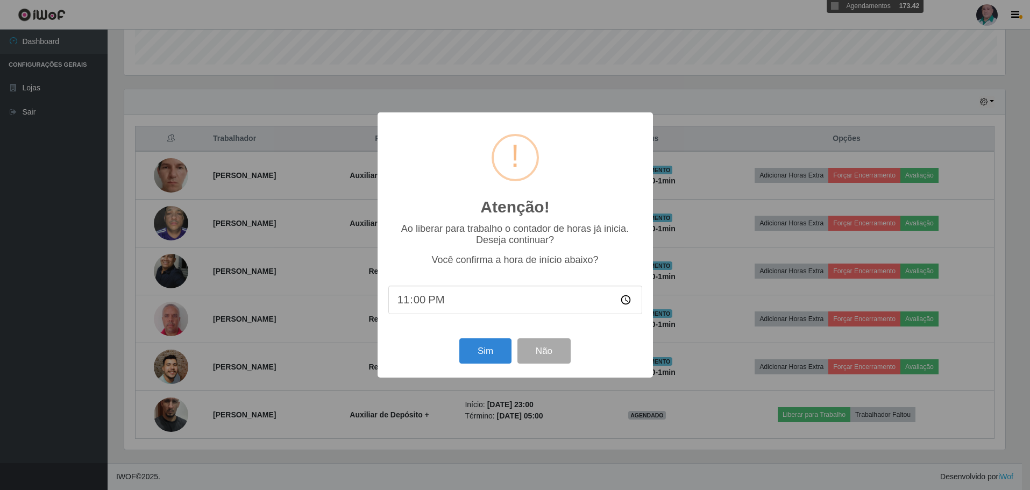
scroll to position [223, 884]
click at [477, 349] on button "Sim" at bounding box center [486, 350] width 52 height 25
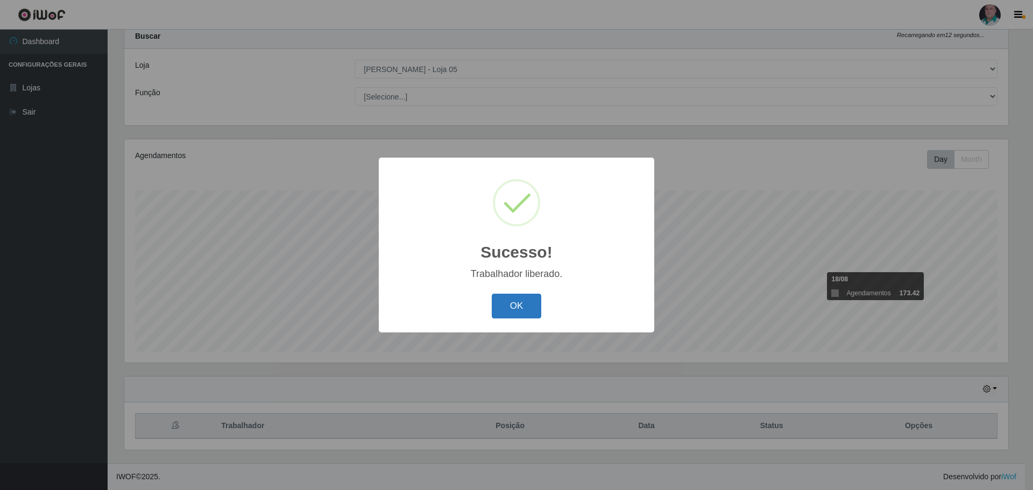
click at [515, 306] on button "OK" at bounding box center [517, 306] width 50 height 25
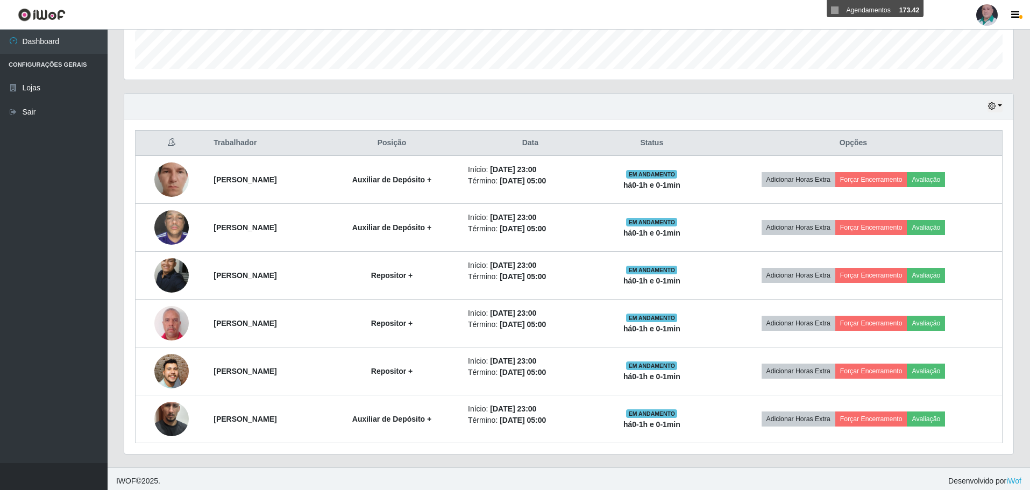
scroll to position [320, 0]
